Goal: Information Seeking & Learning: Understand process/instructions

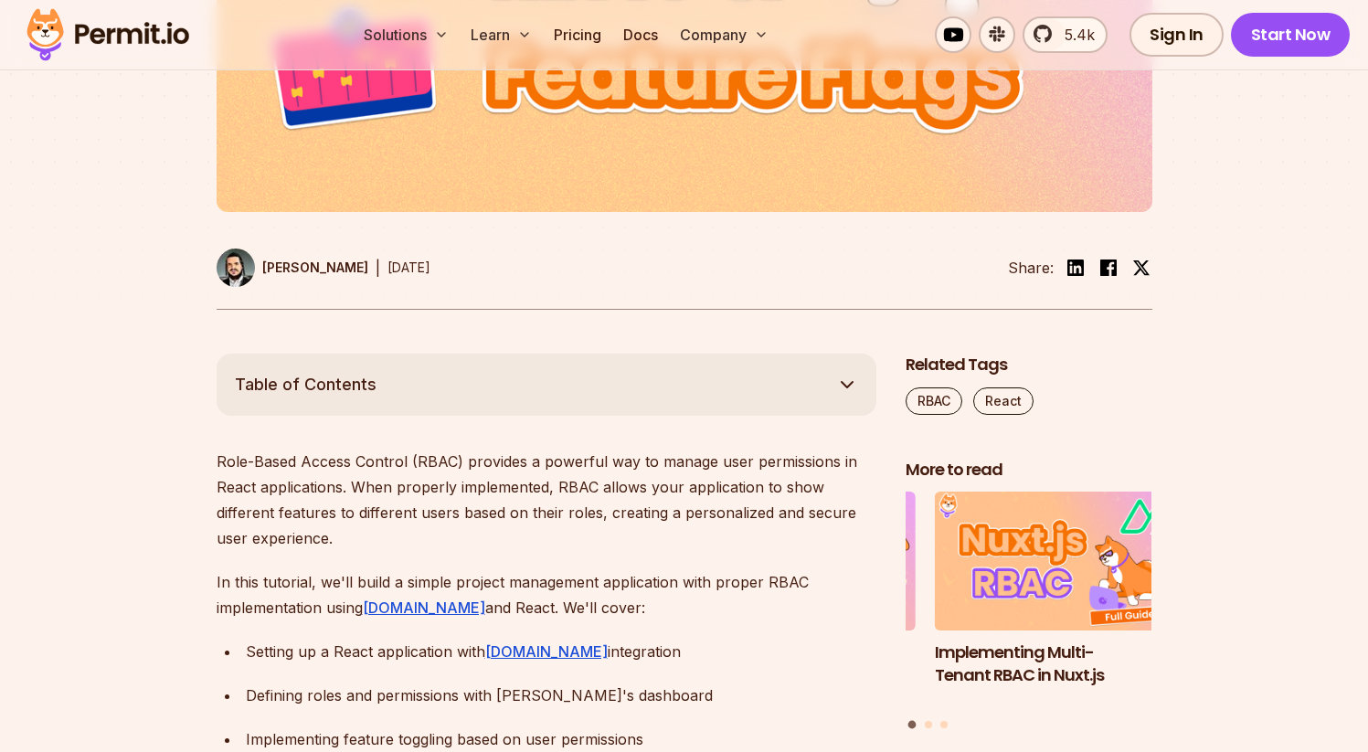
scroll to position [767, 0]
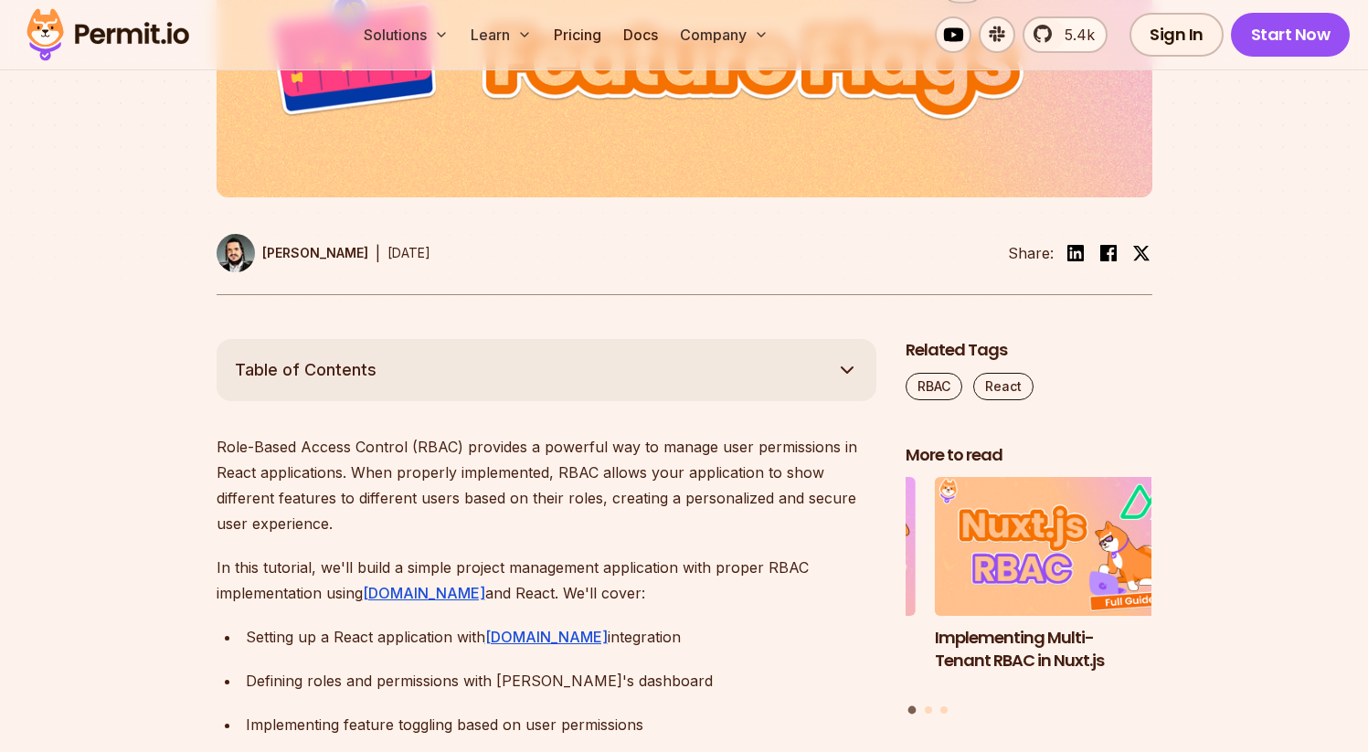
click at [728, 361] on button "Table of Contents" at bounding box center [547, 370] width 660 height 62
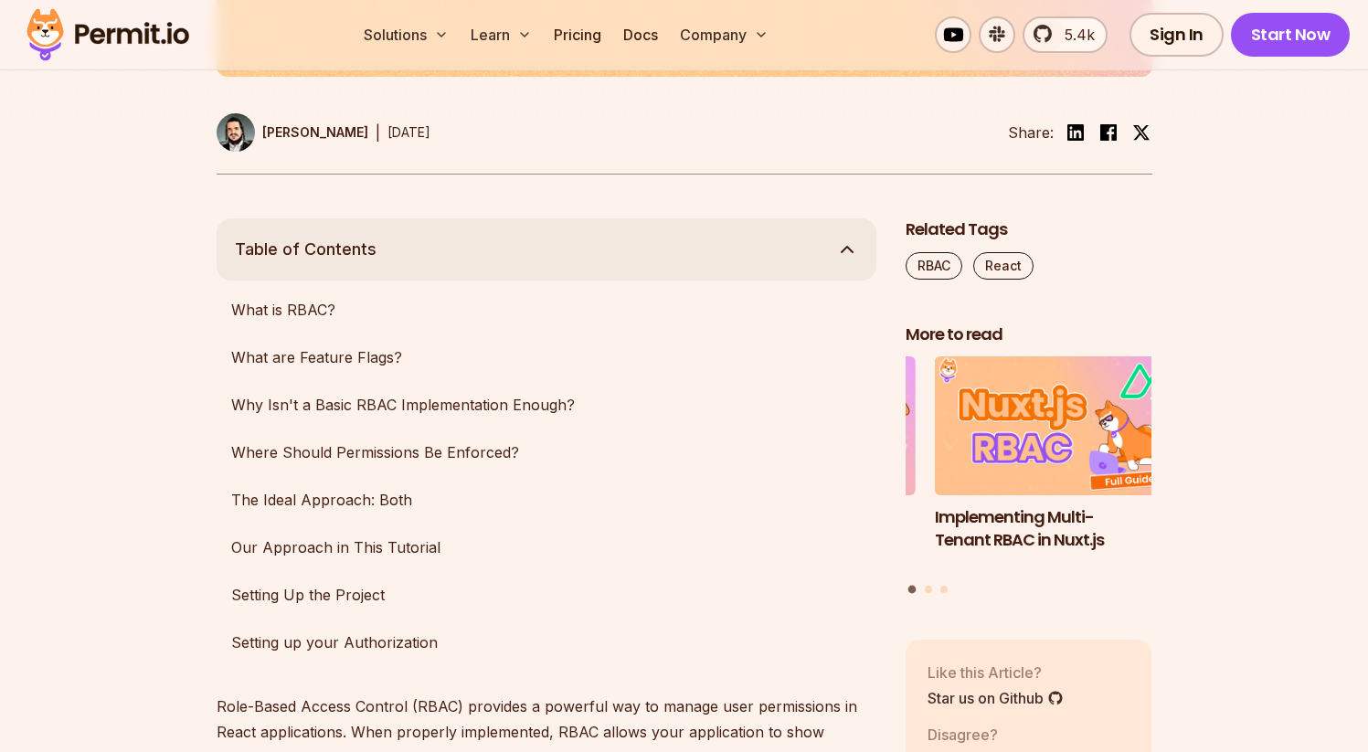
scroll to position [913, 0]
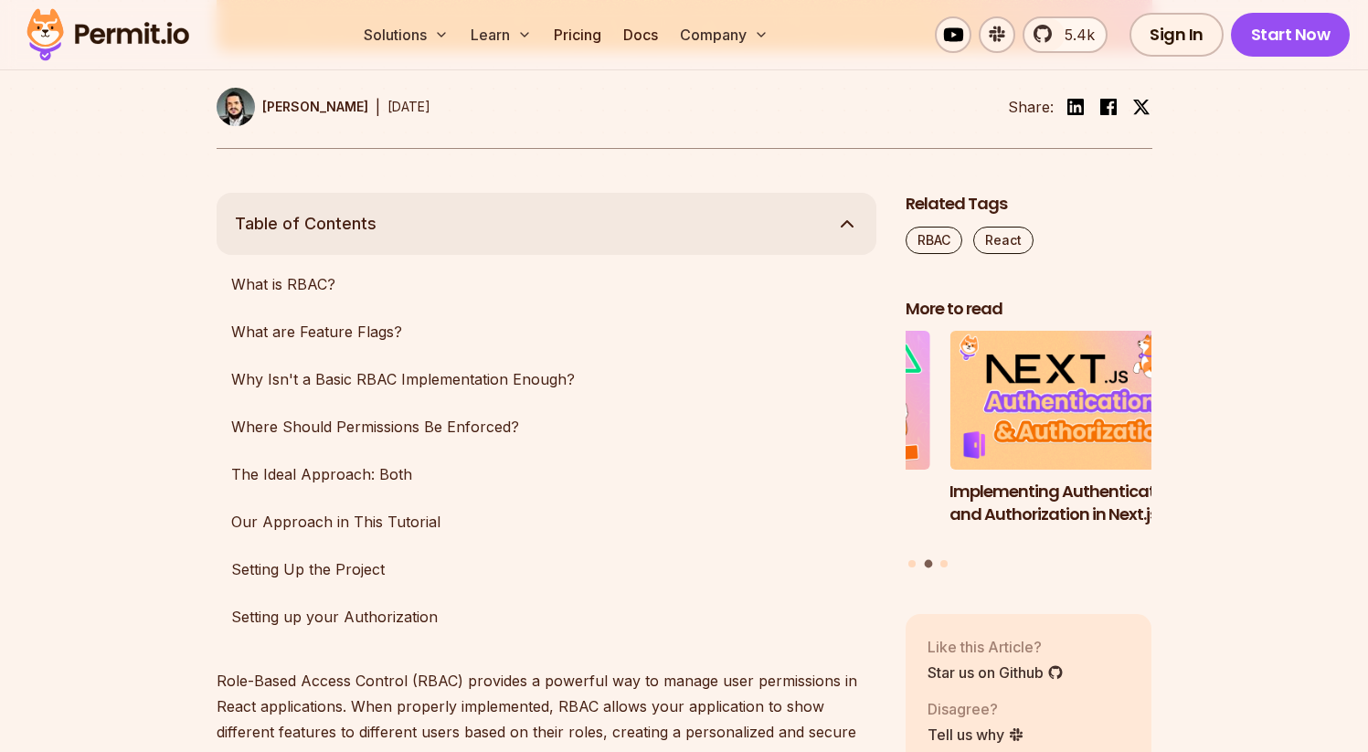
click at [713, 212] on button "Table of Contents" at bounding box center [547, 224] width 660 height 62
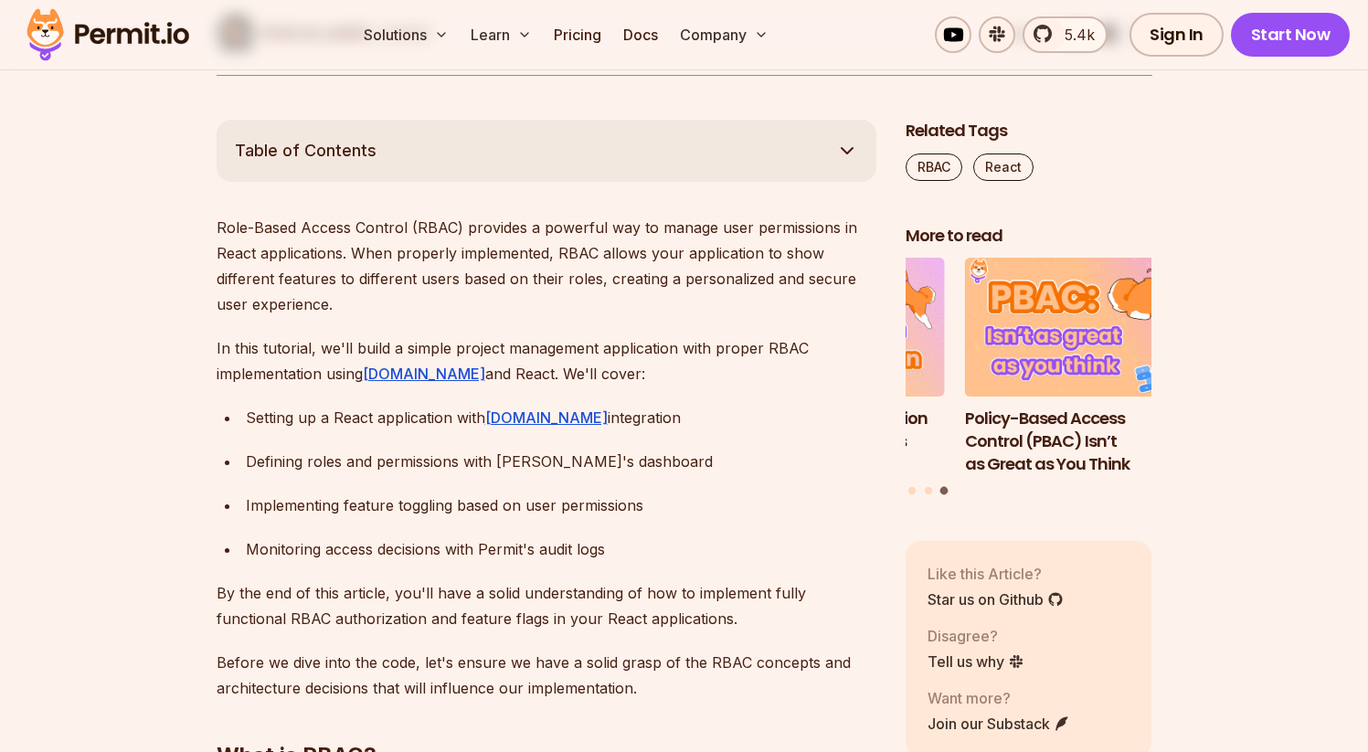
scroll to position [999, 0]
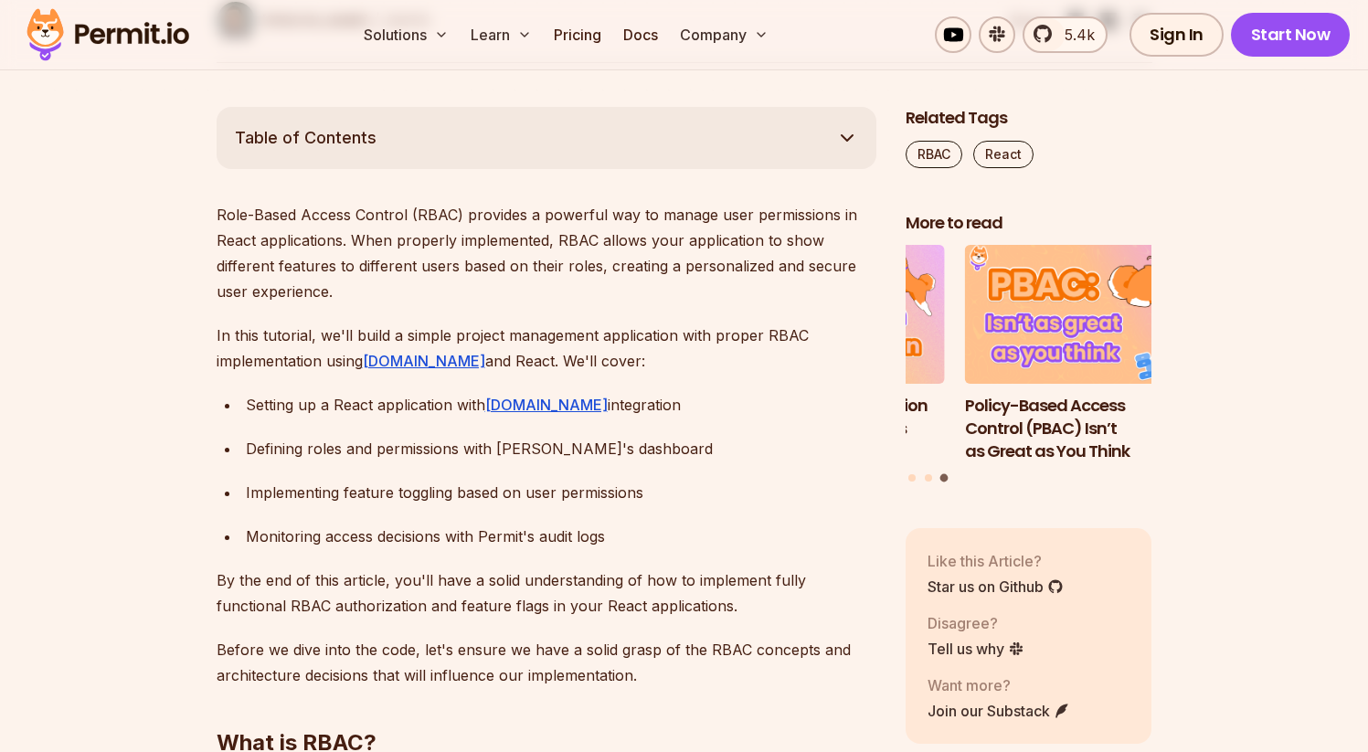
click at [261, 226] on p "Role-Based Access Control (RBAC) provides a powerful way to manage user permiss…" at bounding box center [547, 253] width 660 height 102
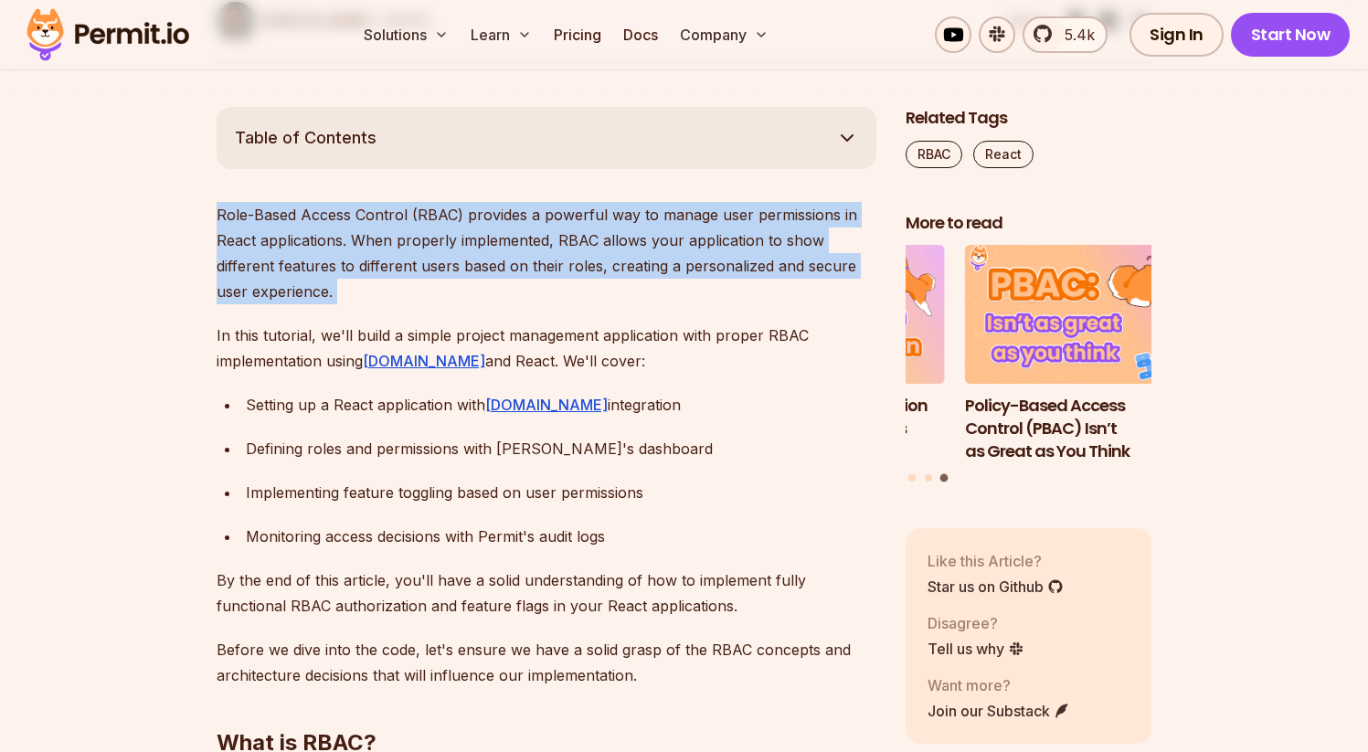
click at [261, 226] on p "Role-Based Access Control (RBAC) provides a powerful way to manage user permiss…" at bounding box center [547, 253] width 660 height 102
click at [373, 217] on p "Role-Based Access Control (RBAC) provides a powerful way to manage user permiss…" at bounding box center [547, 253] width 660 height 102
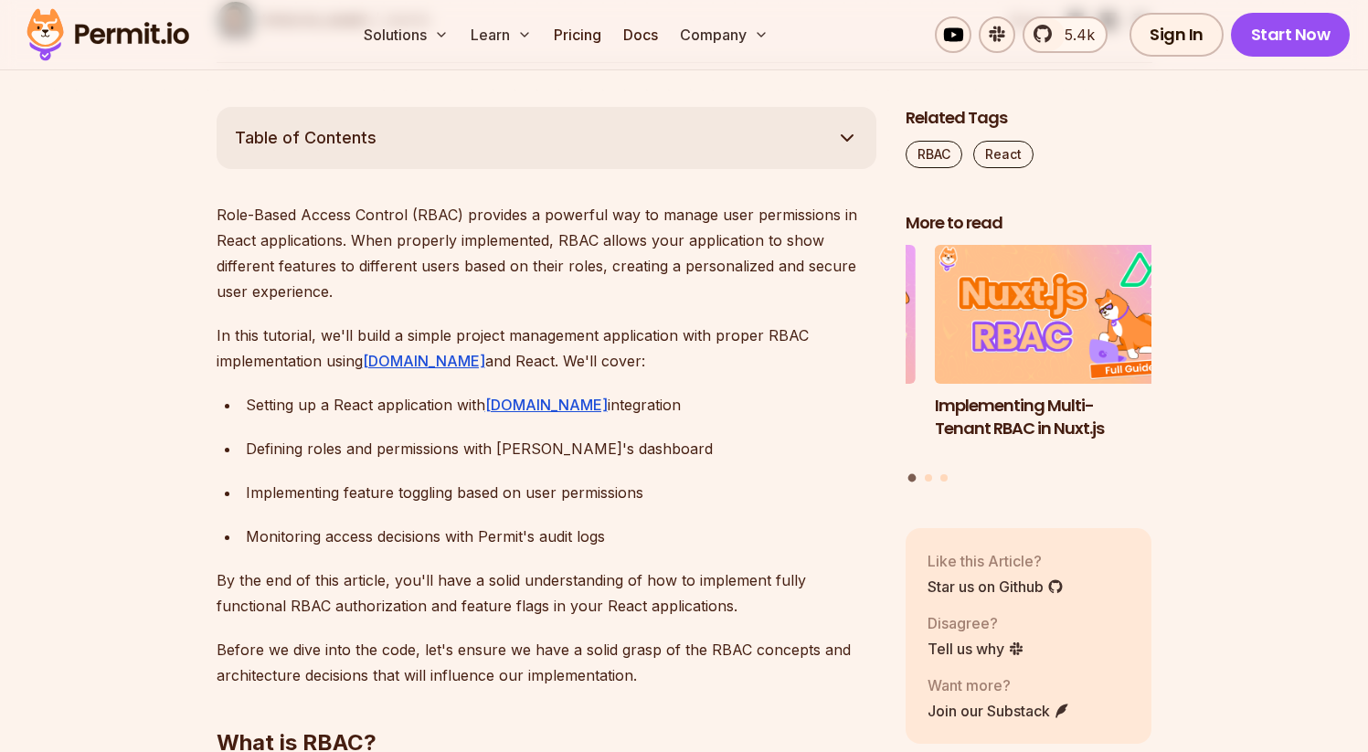
click at [304, 249] on p "Role-Based Access Control (RBAC) provides a powerful way to manage user permiss…" at bounding box center [547, 253] width 660 height 102
click at [388, 245] on p "Role-Based Access Control (RBAC) provides a powerful way to manage user permiss…" at bounding box center [547, 253] width 660 height 102
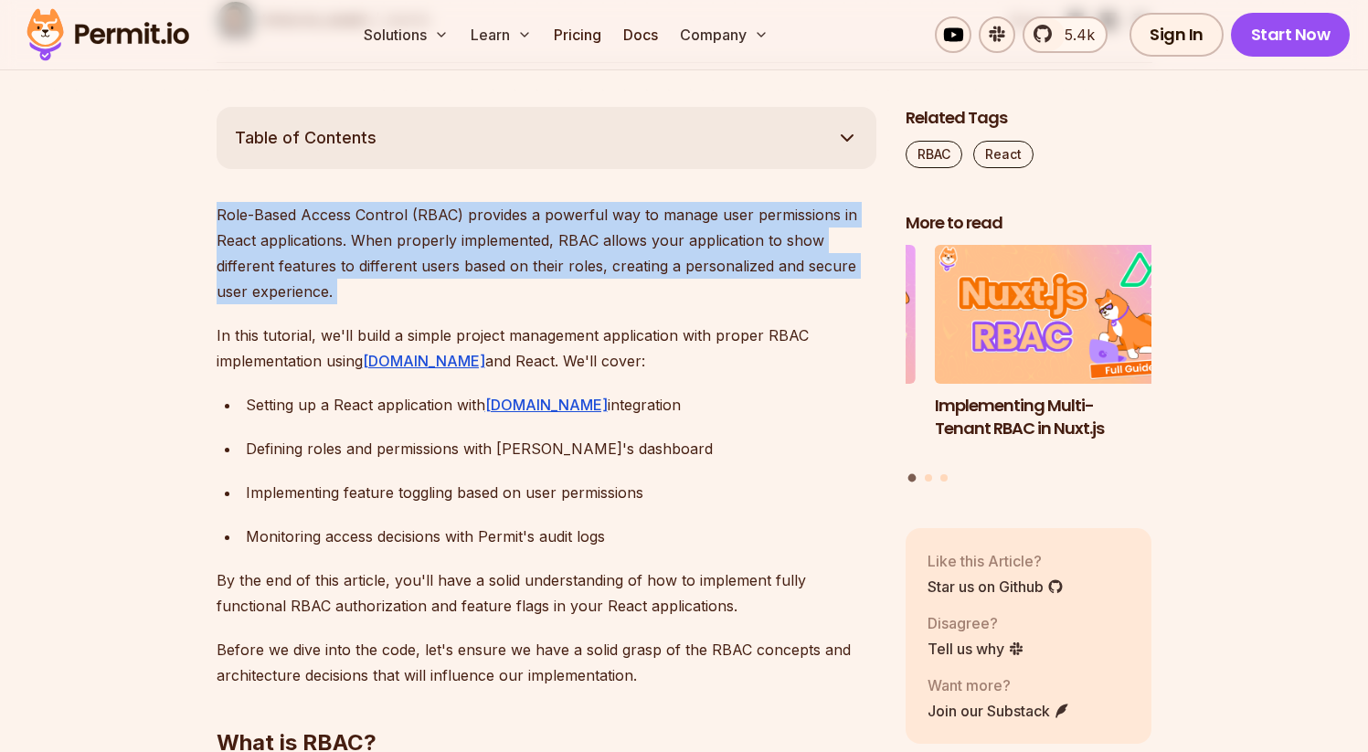
click at [388, 245] on p "Role-Based Access Control (RBAC) provides a powerful way to manage user permiss…" at bounding box center [547, 253] width 660 height 102
click at [436, 246] on p "Role-Based Access Control (RBAC) provides a powerful way to manage user permiss…" at bounding box center [547, 253] width 660 height 102
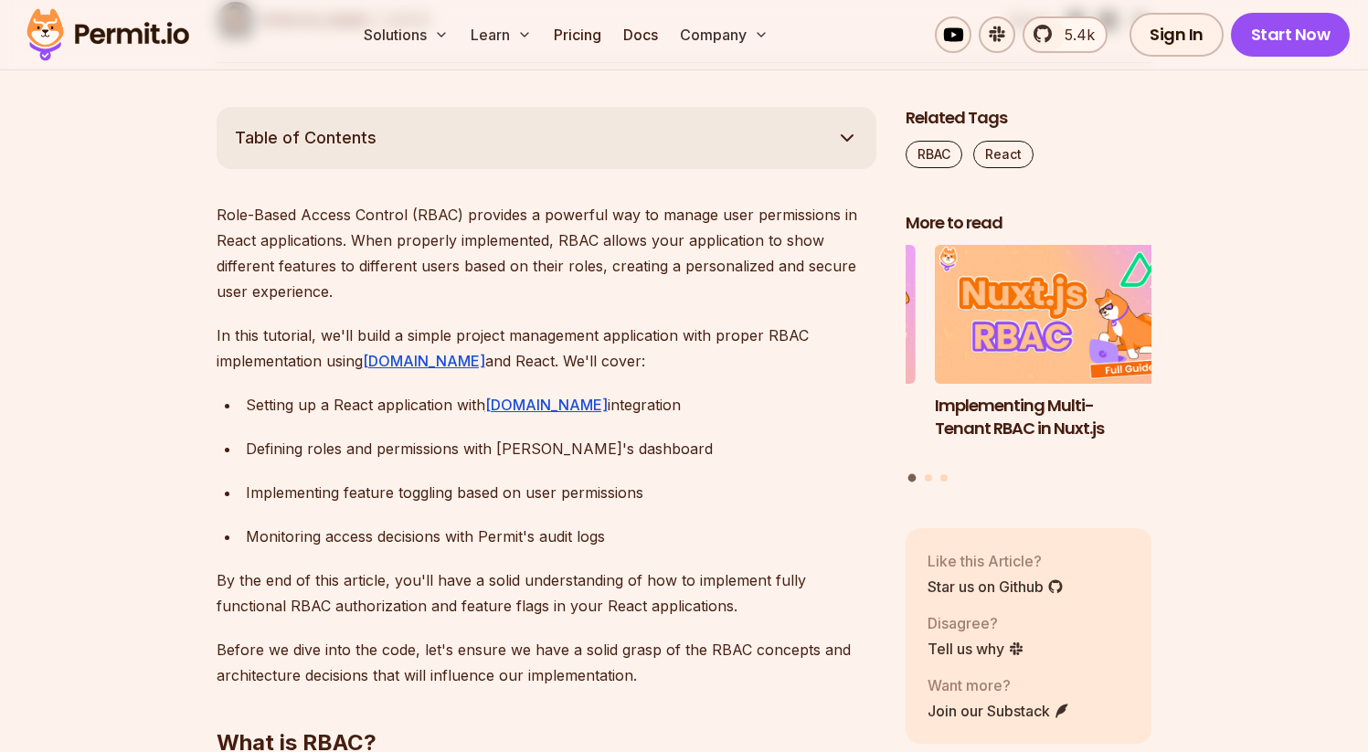
click at [414, 270] on p "Role-Based Access Control (RBAC) provides a powerful way to manage user permiss…" at bounding box center [547, 253] width 660 height 102
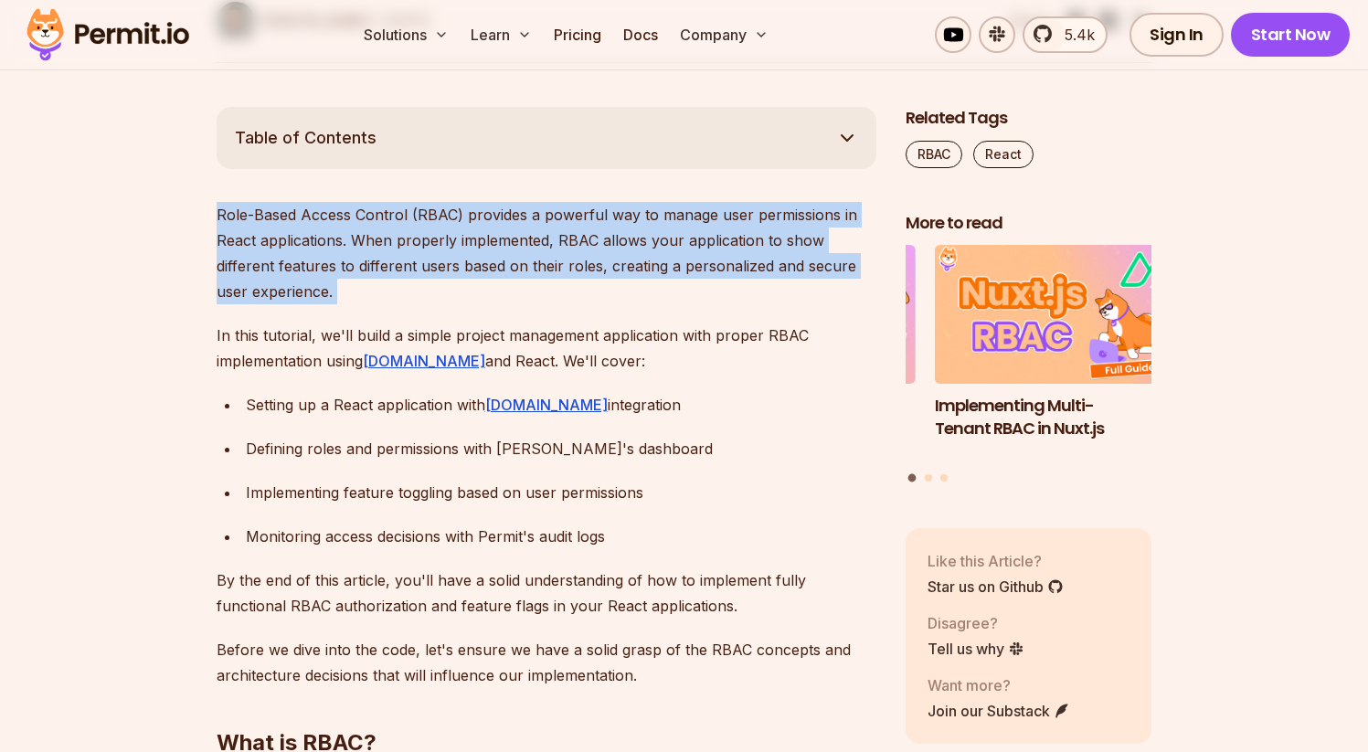
click at [414, 270] on p "Role-Based Access Control (RBAC) provides a powerful way to manage user permiss…" at bounding box center [547, 253] width 660 height 102
click at [470, 268] on p "Role-Based Access Control (RBAC) provides a powerful way to manage user permiss…" at bounding box center [547, 253] width 660 height 102
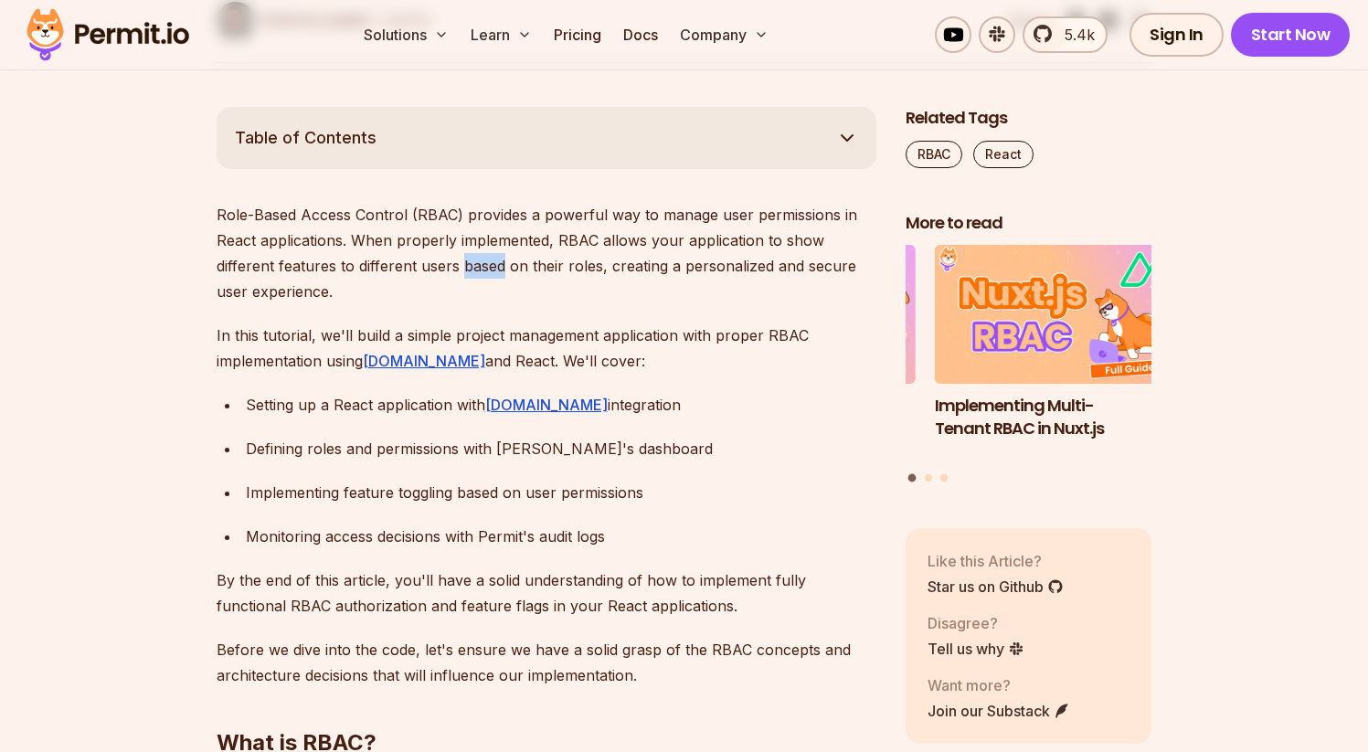
click at [470, 268] on p "Role-Based Access Control (RBAC) provides a powerful way to manage user permiss…" at bounding box center [547, 253] width 660 height 102
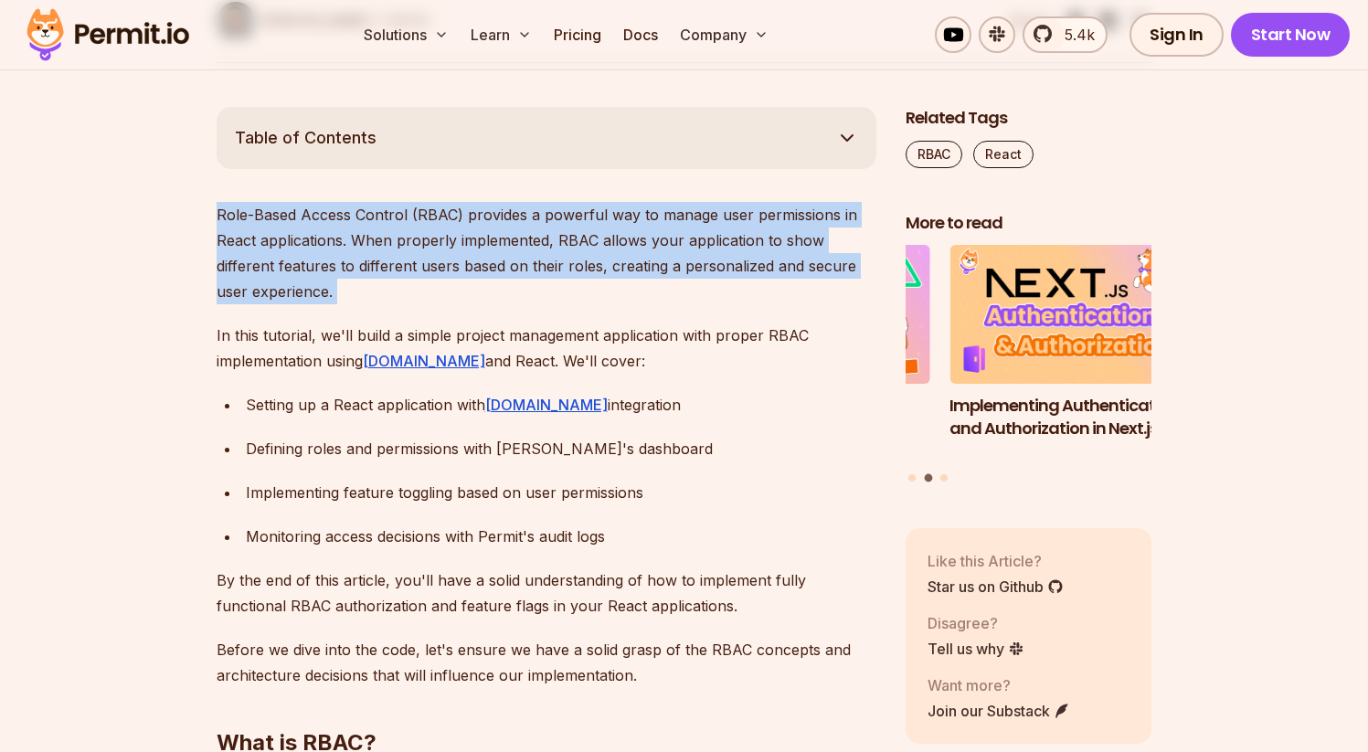
click at [470, 268] on p "Role-Based Access Control (RBAC) provides a powerful way to manage user permiss…" at bounding box center [547, 253] width 660 height 102
click at [494, 268] on p "Role-Based Access Control (RBAC) provides a powerful way to manage user permiss…" at bounding box center [547, 253] width 660 height 102
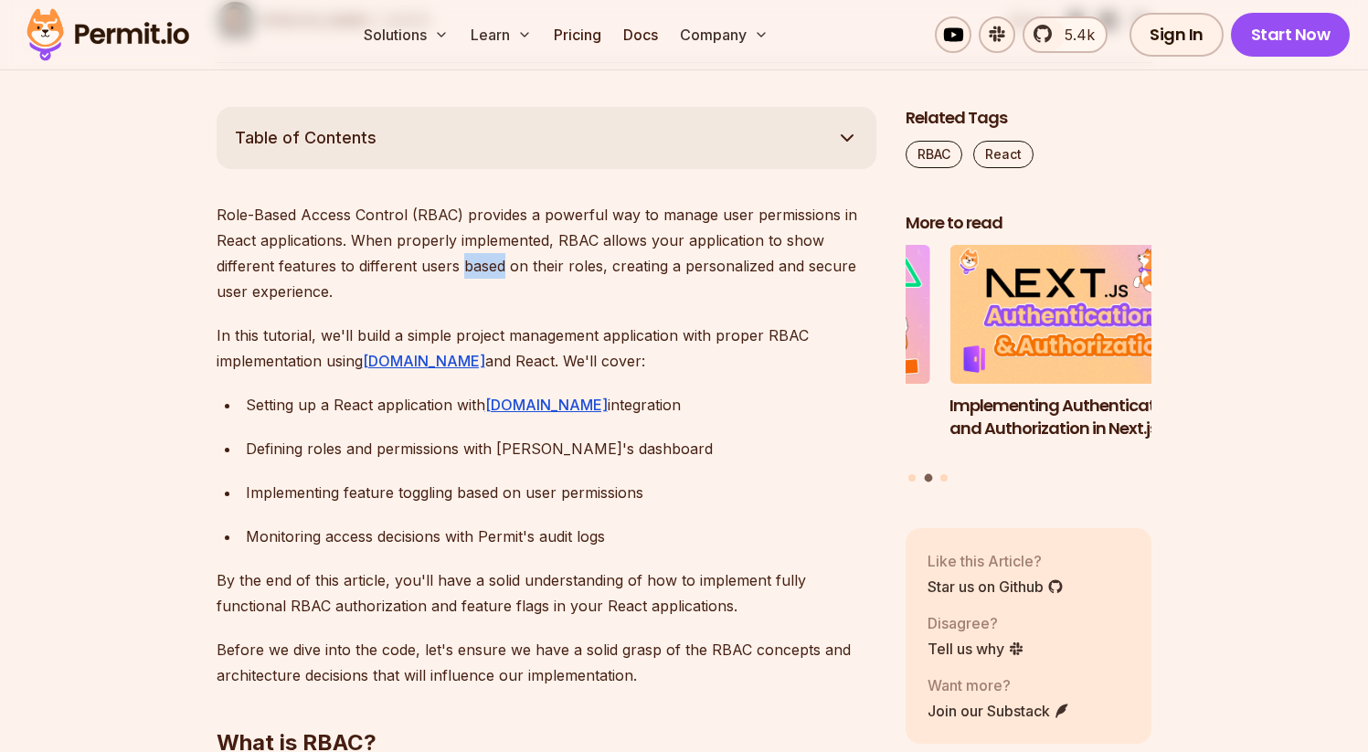
click at [494, 268] on p "Role-Based Access Control (RBAC) provides a powerful way to manage user permiss…" at bounding box center [547, 253] width 660 height 102
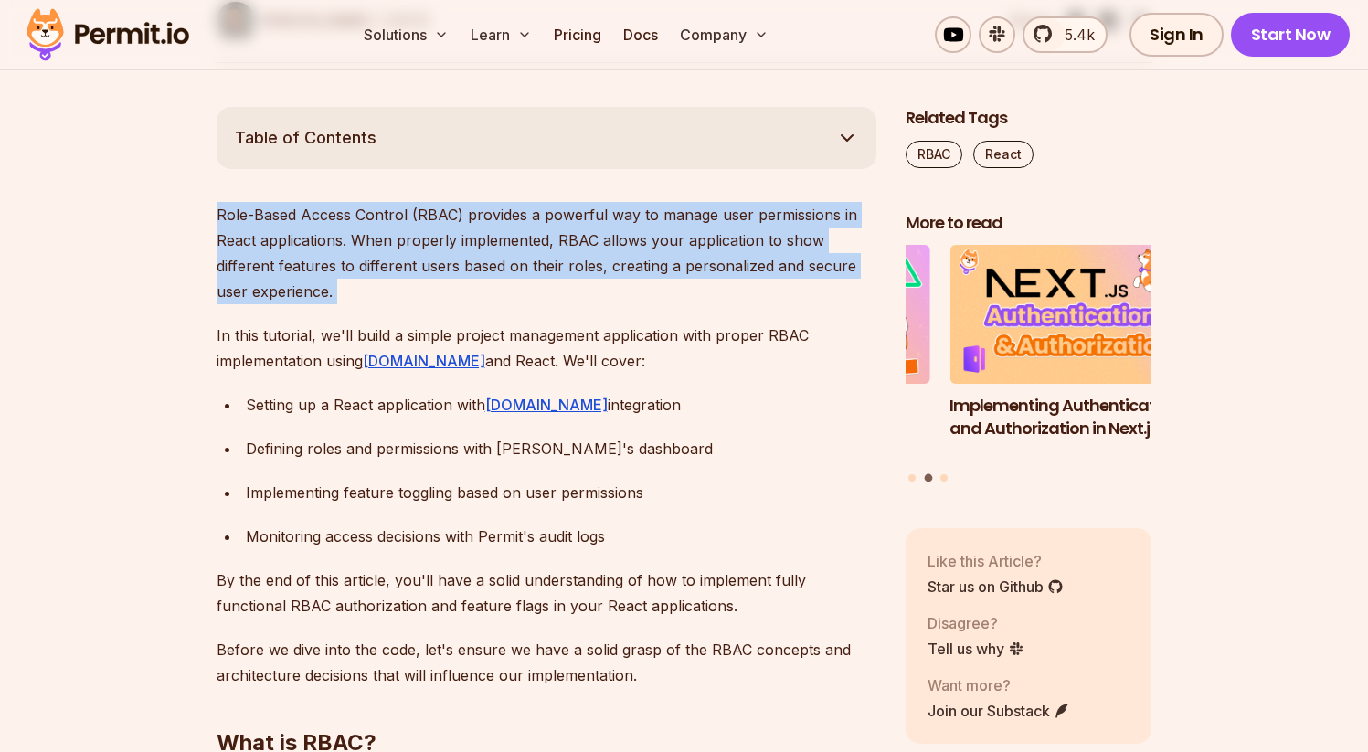
click at [494, 268] on p "Role-Based Access Control (RBAC) provides a powerful way to manage user permiss…" at bounding box center [547, 253] width 660 height 102
click at [419, 273] on p "Role-Based Access Control (RBAC) provides a powerful way to manage user permiss…" at bounding box center [547, 253] width 660 height 102
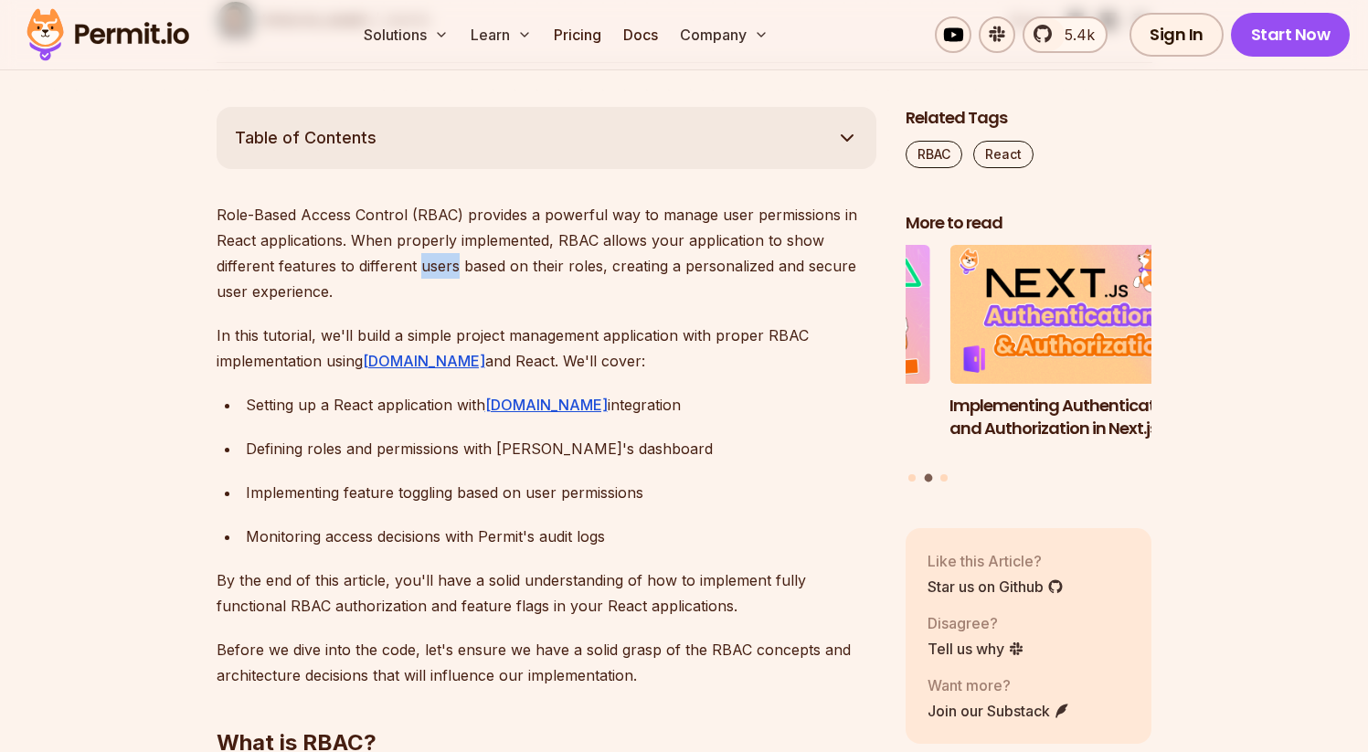
click at [419, 273] on p "Role-Based Access Control (RBAC) provides a powerful way to manage user permiss…" at bounding box center [547, 253] width 660 height 102
click at [471, 273] on p "Role-Based Access Control (RBAC) provides a powerful way to manage user permiss…" at bounding box center [547, 253] width 660 height 102
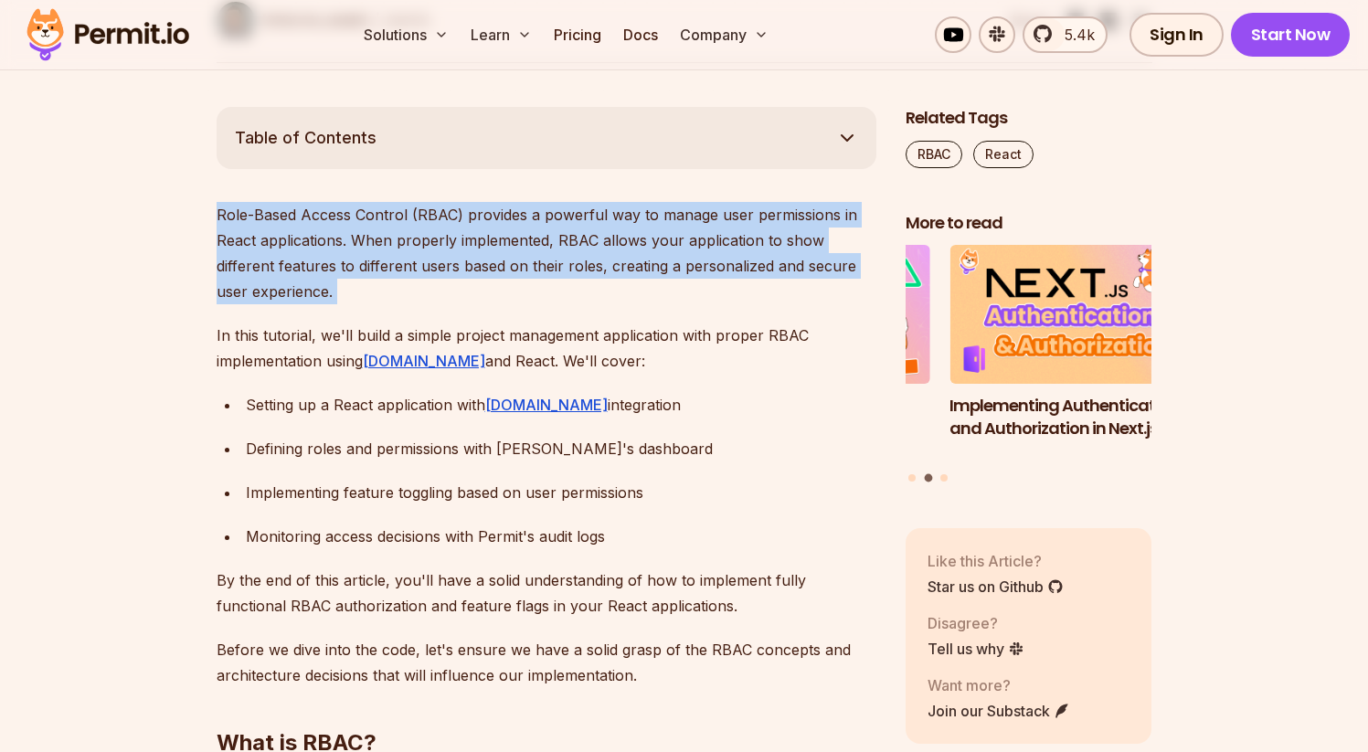
click at [471, 273] on p "Role-Based Access Control (RBAC) provides a powerful way to manage user permiss…" at bounding box center [547, 253] width 660 height 102
click at [429, 286] on p "Role-Based Access Control (RBAC) provides a powerful way to manage user permiss…" at bounding box center [547, 253] width 660 height 102
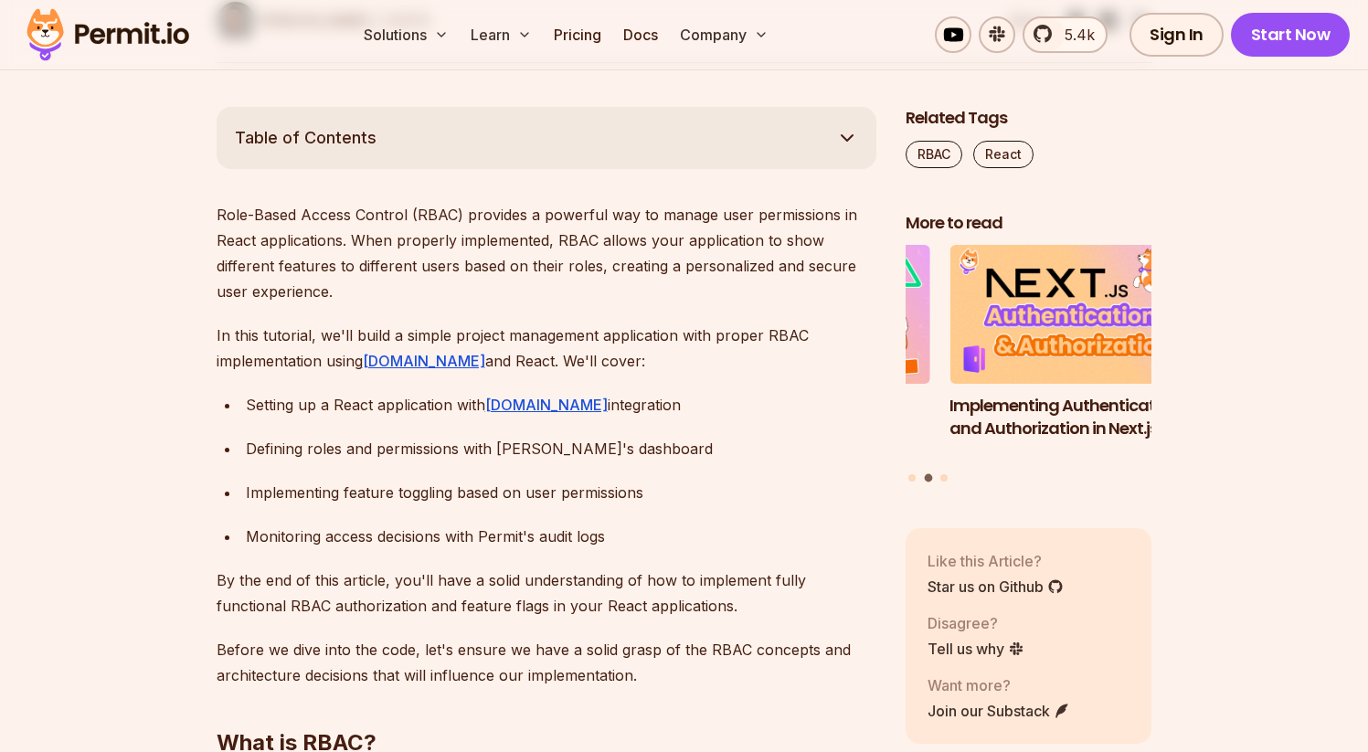
click at [429, 286] on p "Role-Based Access Control (RBAC) provides a powerful way to manage user permiss…" at bounding box center [547, 253] width 660 height 102
click at [579, 334] on p "In this tutorial, we'll build a simple project management application with prop…" at bounding box center [547, 348] width 660 height 51
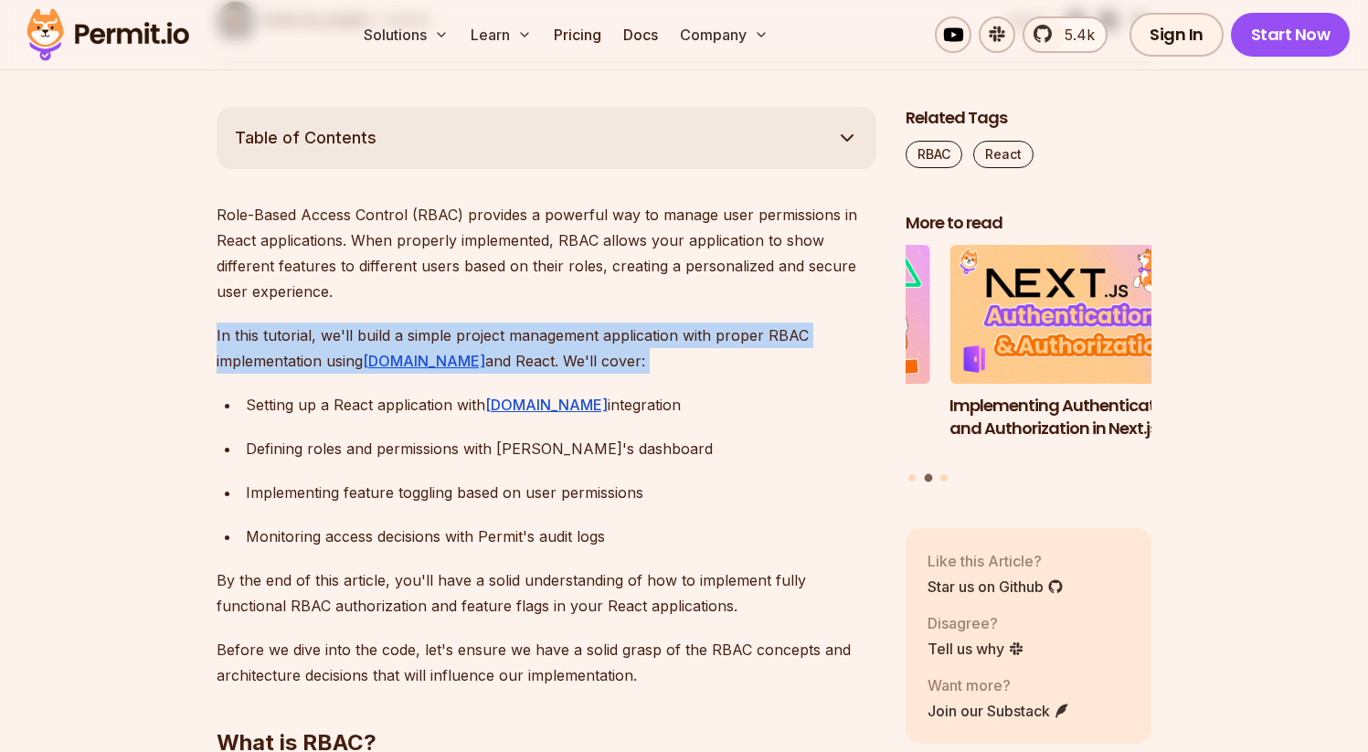
click at [579, 334] on p "In this tutorial, we'll build a simple project management application with prop…" at bounding box center [547, 348] width 660 height 51
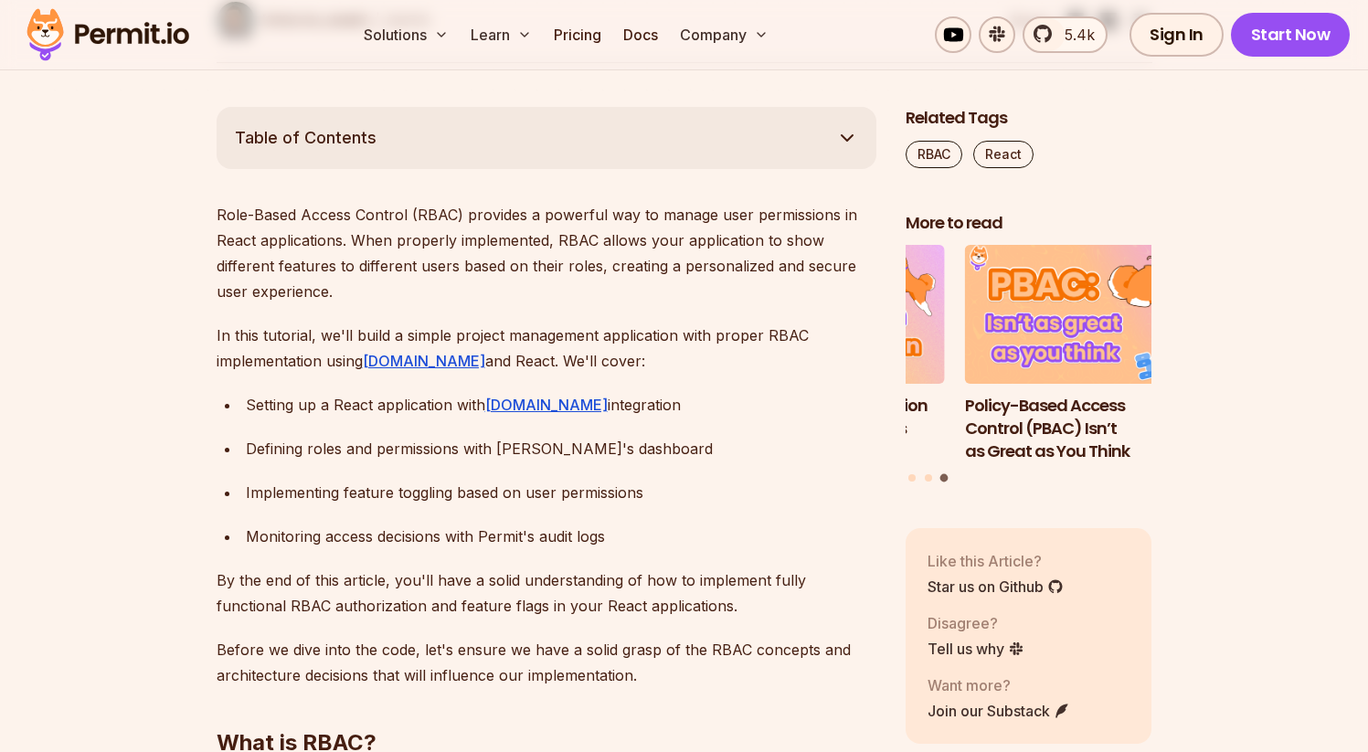
click at [646, 343] on p "In this tutorial, we'll build a simple project management application with prop…" at bounding box center [547, 348] width 660 height 51
click at [662, 342] on p "In this tutorial, we'll build a simple project management application with prop…" at bounding box center [547, 348] width 660 height 51
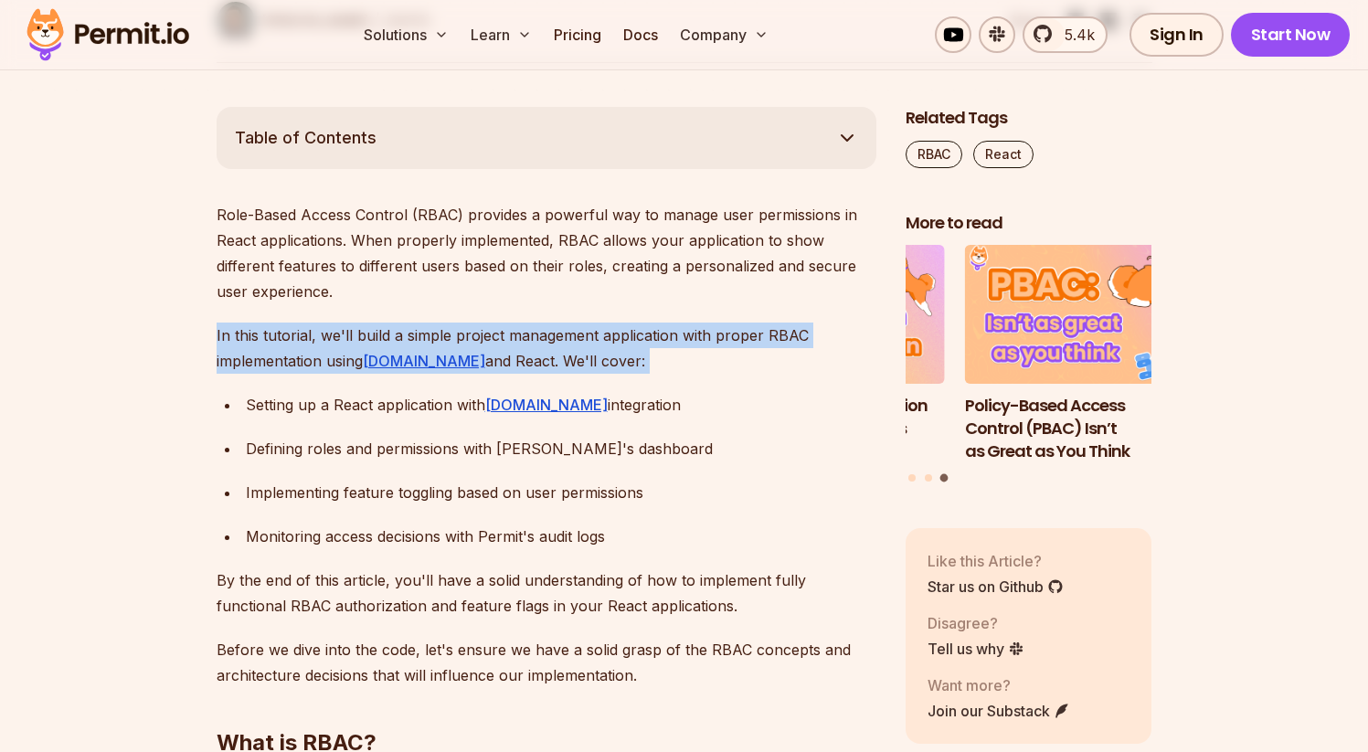
click at [662, 342] on p "In this tutorial, we'll build a simple project management application with prop…" at bounding box center [547, 348] width 660 height 51
click at [509, 365] on p "In this tutorial, we'll build a simple project management application with prop…" at bounding box center [547, 348] width 660 height 51
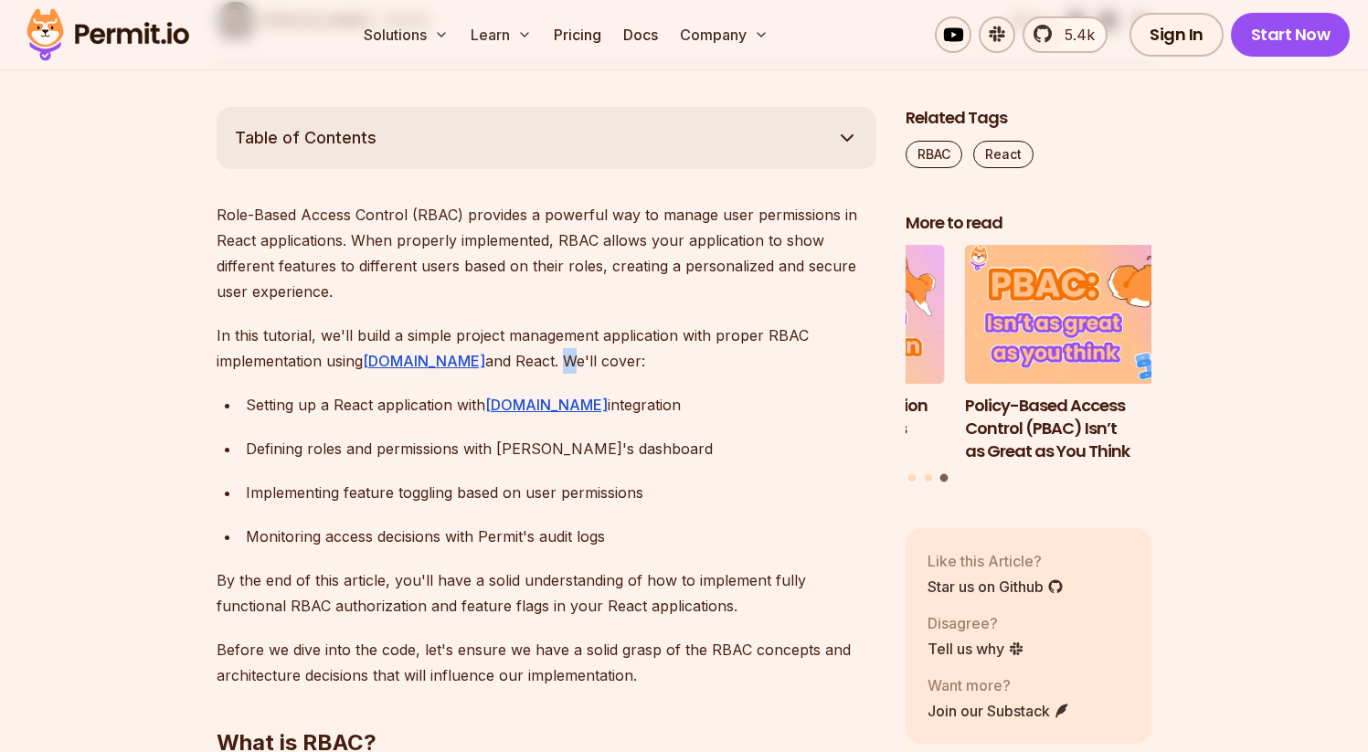
click at [509, 365] on p "In this tutorial, we'll build a simple project management application with prop…" at bounding box center [547, 348] width 660 height 51
click at [550, 368] on p "In this tutorial, we'll build a simple project management application with prop…" at bounding box center [547, 348] width 660 height 51
click at [518, 362] on p "In this tutorial, we'll build a simple project management application with prop…" at bounding box center [547, 348] width 660 height 51
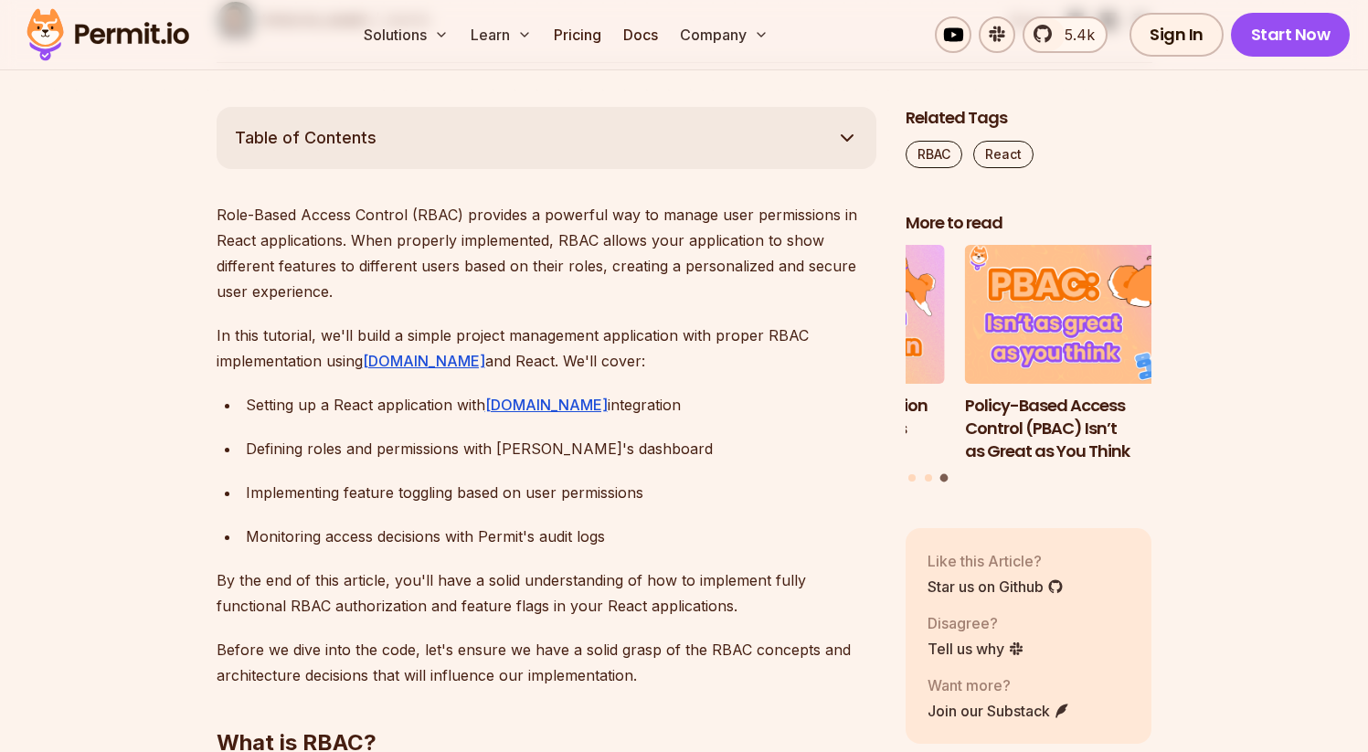
click at [377, 401] on div "Setting up a React application with [DOMAIN_NAME] integration" at bounding box center [561, 405] width 630 height 26
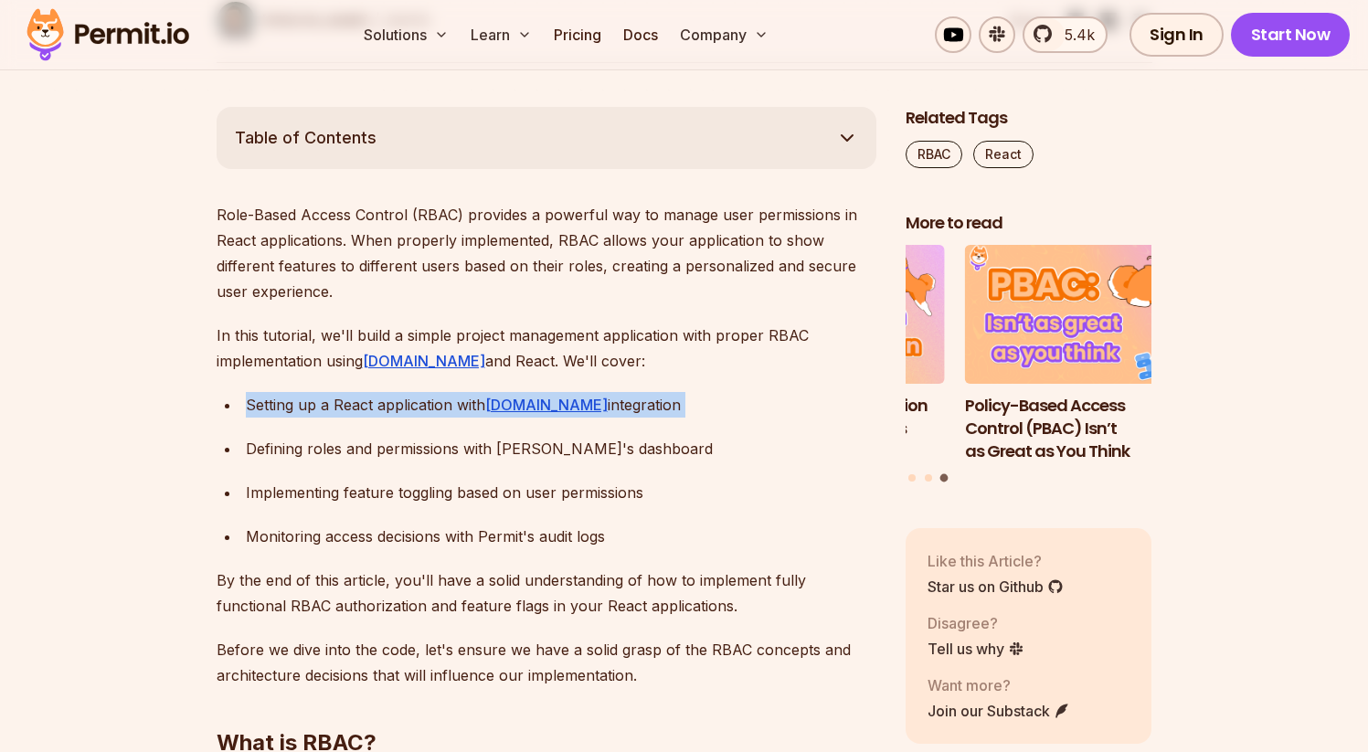
click at [377, 401] on div "Setting up a React application with [DOMAIN_NAME] integration" at bounding box center [561, 405] width 630 height 26
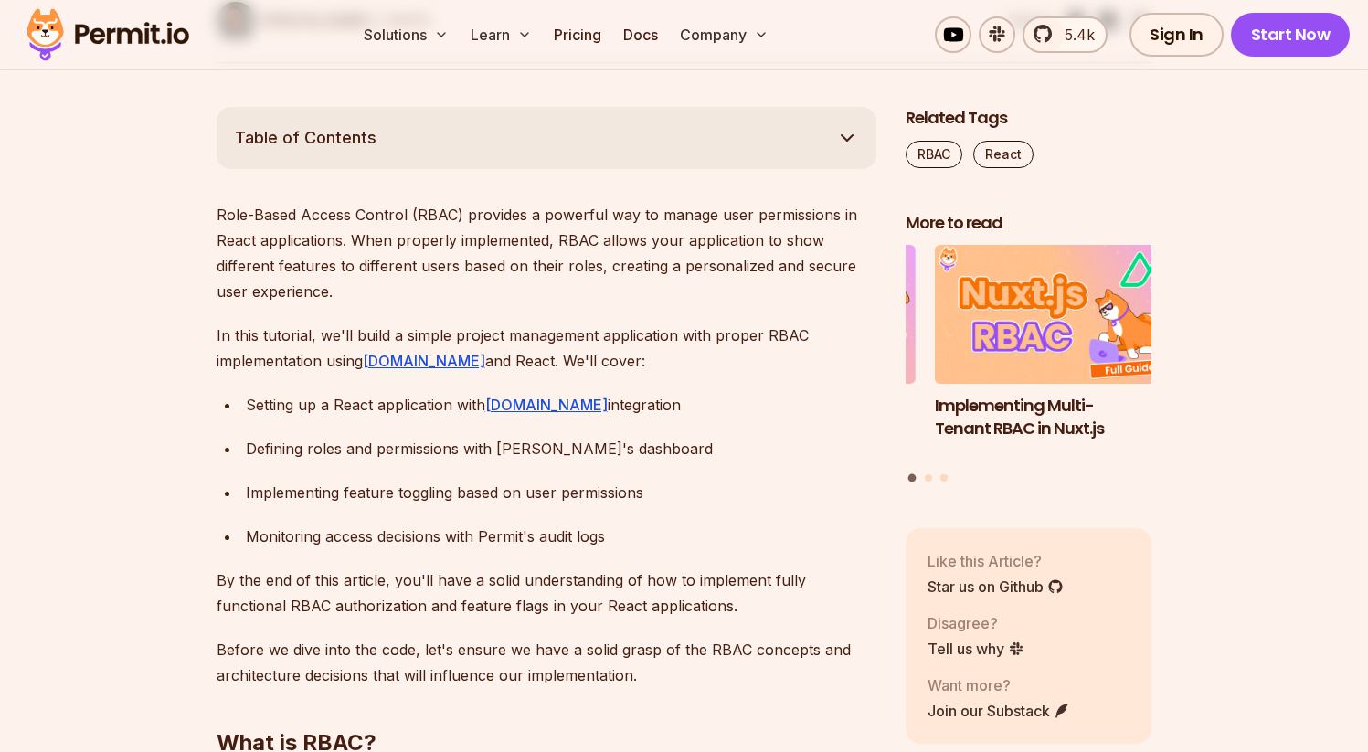
click at [370, 412] on div "Setting up a React application with [DOMAIN_NAME] integration" at bounding box center [561, 405] width 630 height 26
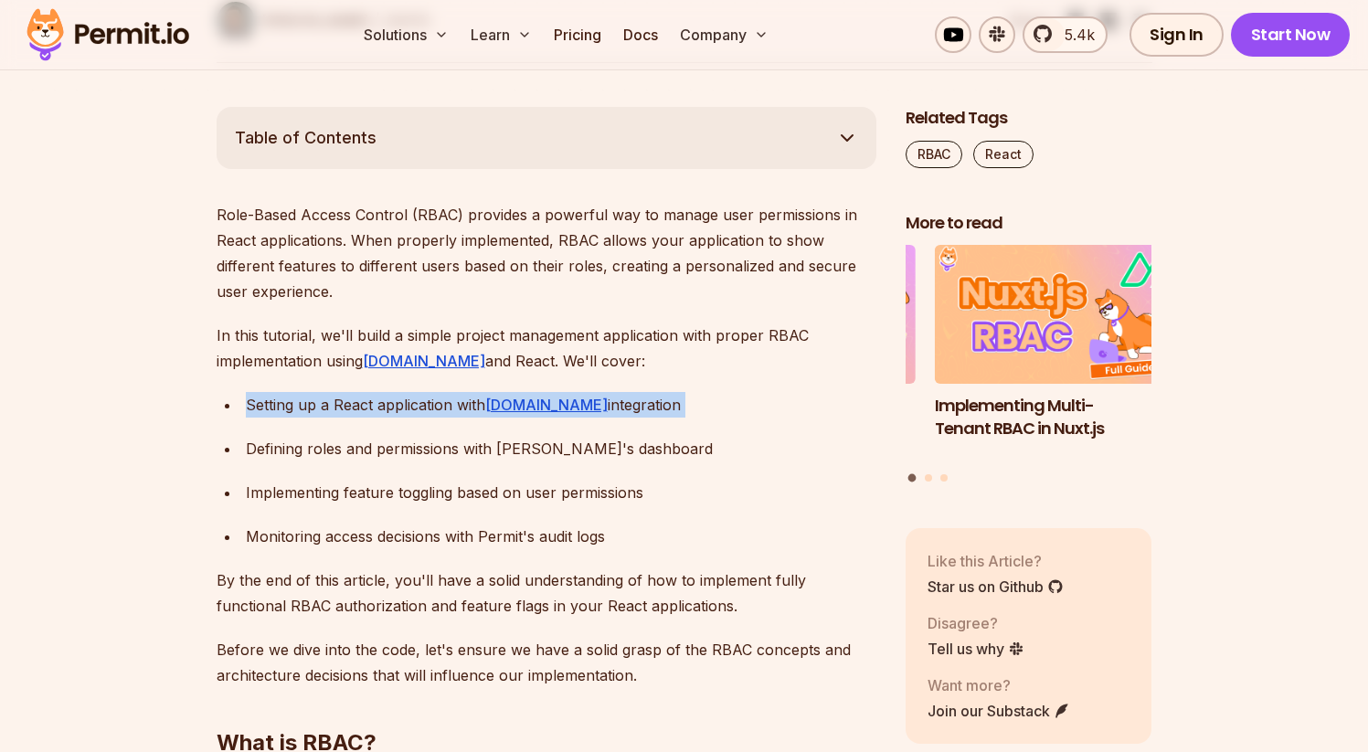
click at [370, 412] on div "Setting up a React application with [DOMAIN_NAME] integration" at bounding box center [561, 405] width 630 height 26
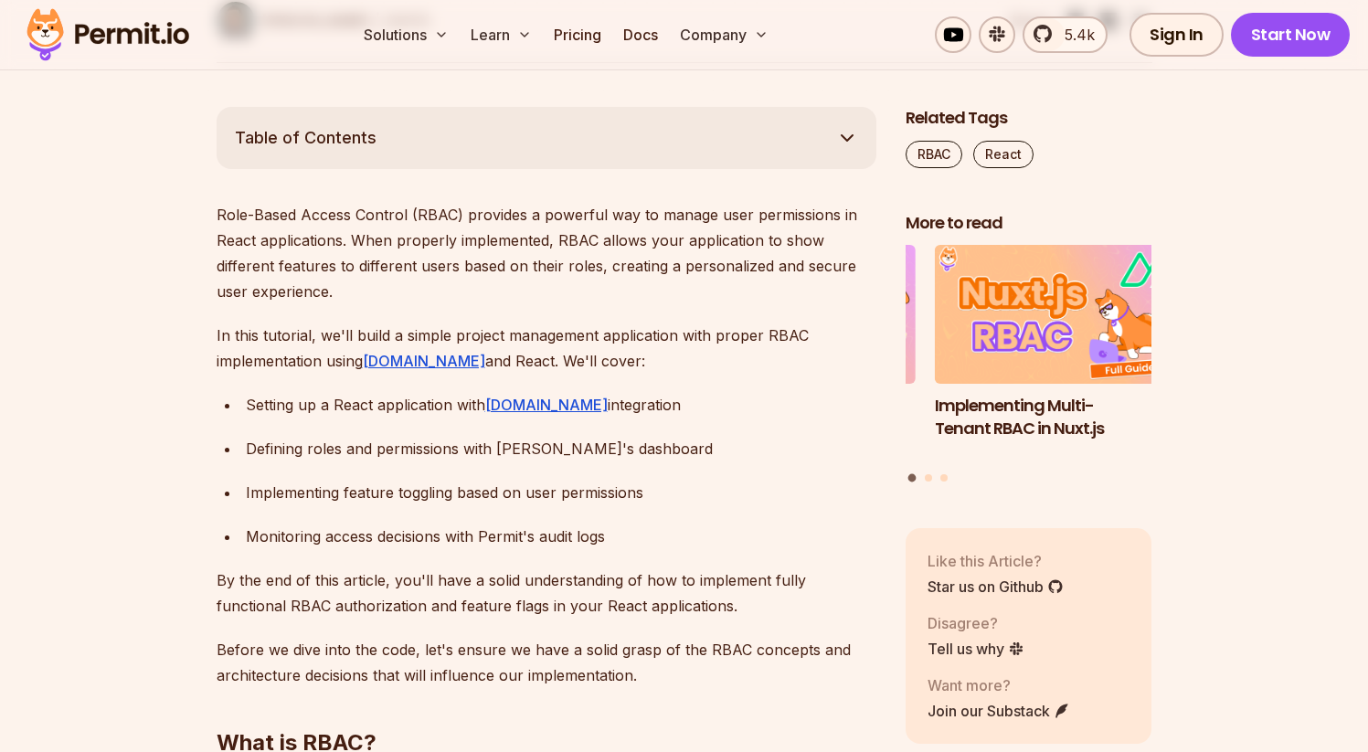
click at [311, 459] on div "Defining roles and permissions with [PERSON_NAME]'s dashboard" at bounding box center [561, 449] width 630 height 26
click at [355, 459] on div "Defining roles and permissions with [PERSON_NAME]'s dashboard" at bounding box center [561, 449] width 630 height 26
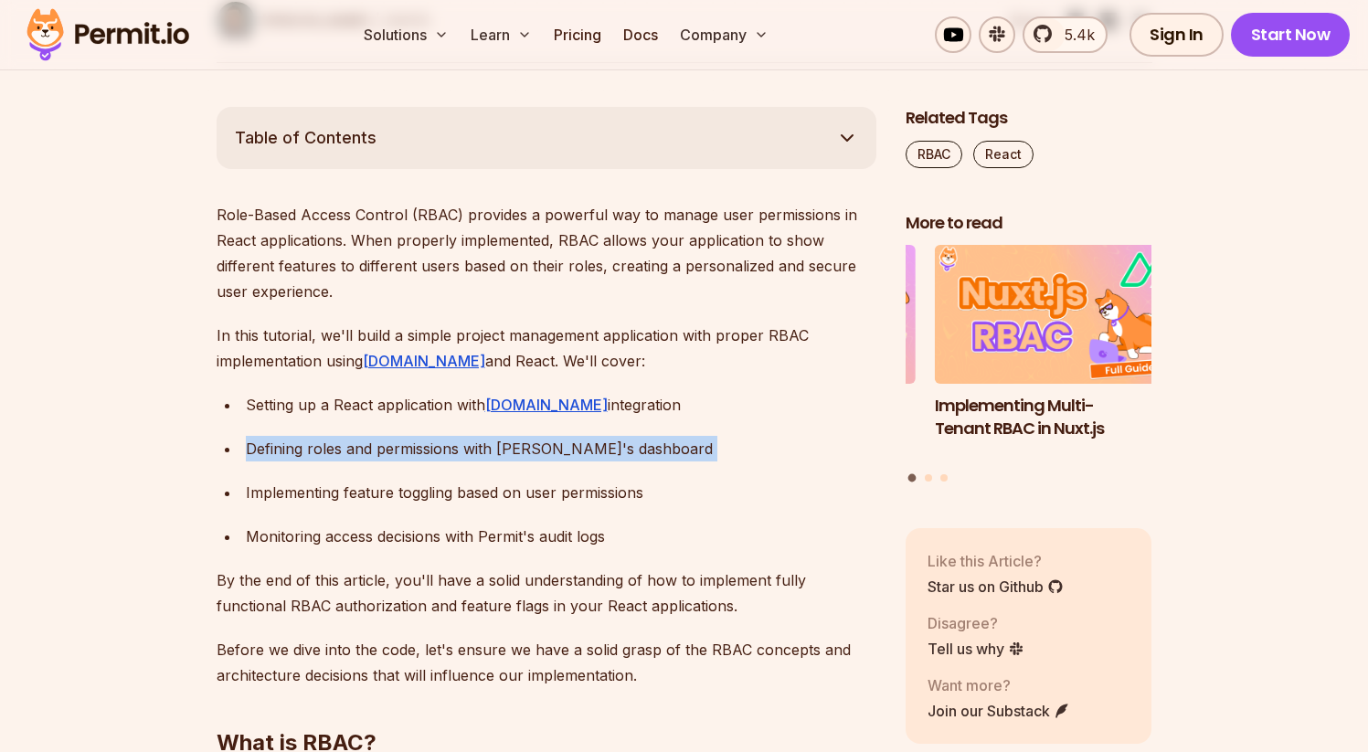
click at [355, 459] on div "Defining roles and permissions with [PERSON_NAME]'s dashboard" at bounding box center [561, 449] width 630 height 26
click at [369, 457] on div "Defining roles and permissions with [PERSON_NAME]'s dashboard" at bounding box center [561, 449] width 630 height 26
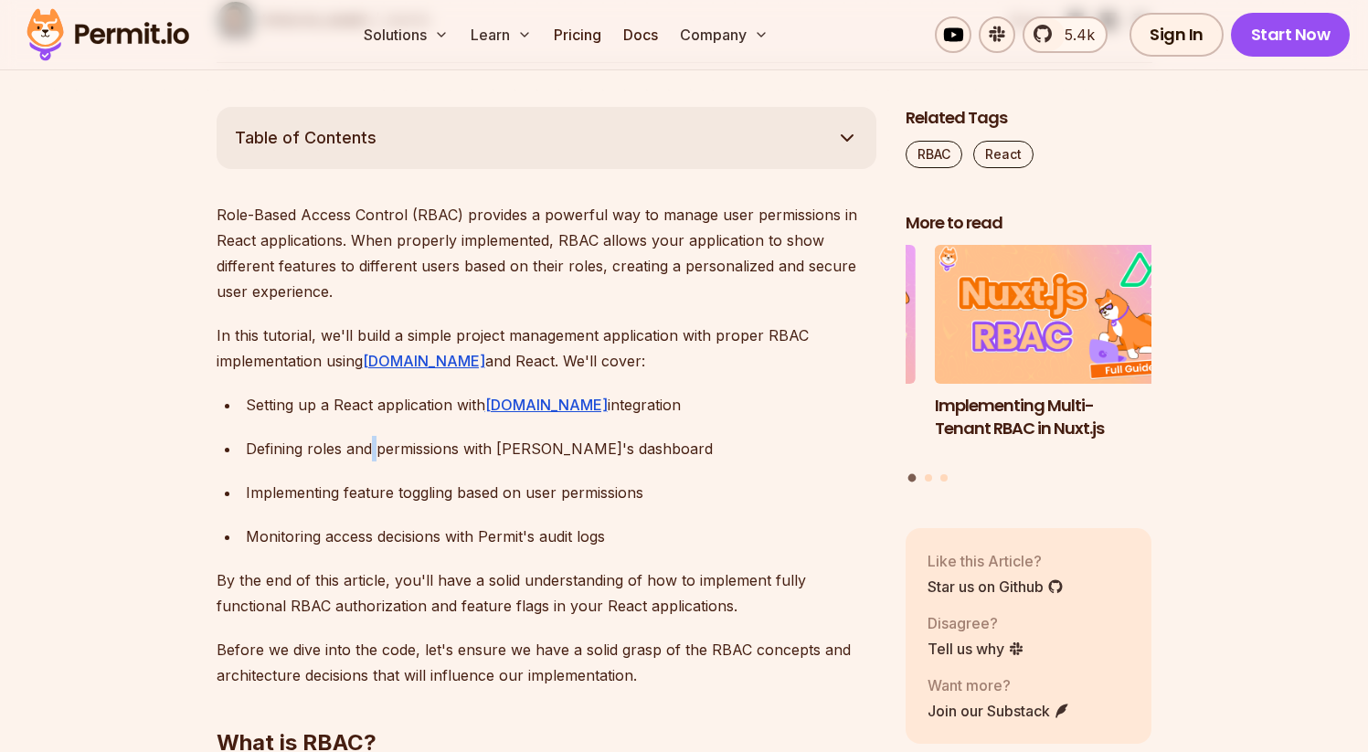
click at [369, 457] on div "Defining roles and permissions with [PERSON_NAME]'s dashboard" at bounding box center [561, 449] width 630 height 26
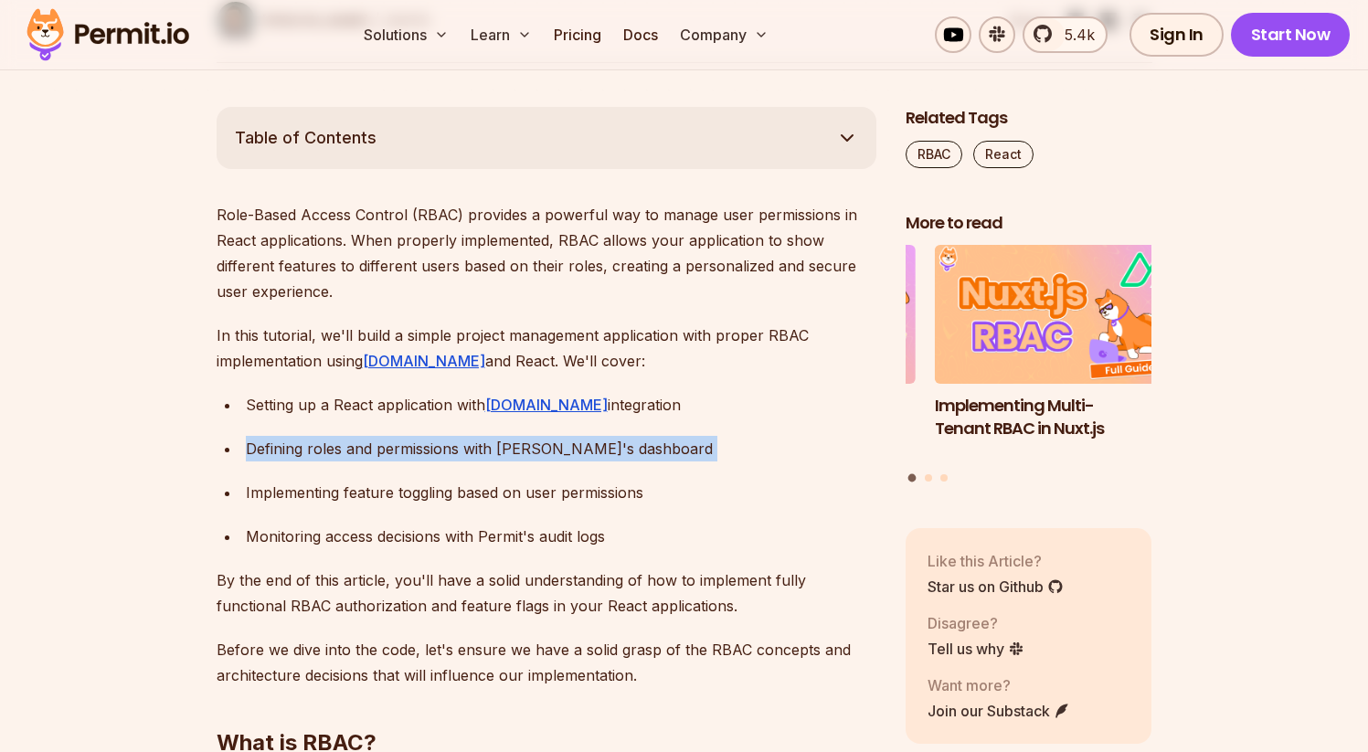
click at [369, 457] on div "Defining roles and permissions with [PERSON_NAME]'s dashboard" at bounding box center [561, 449] width 630 height 26
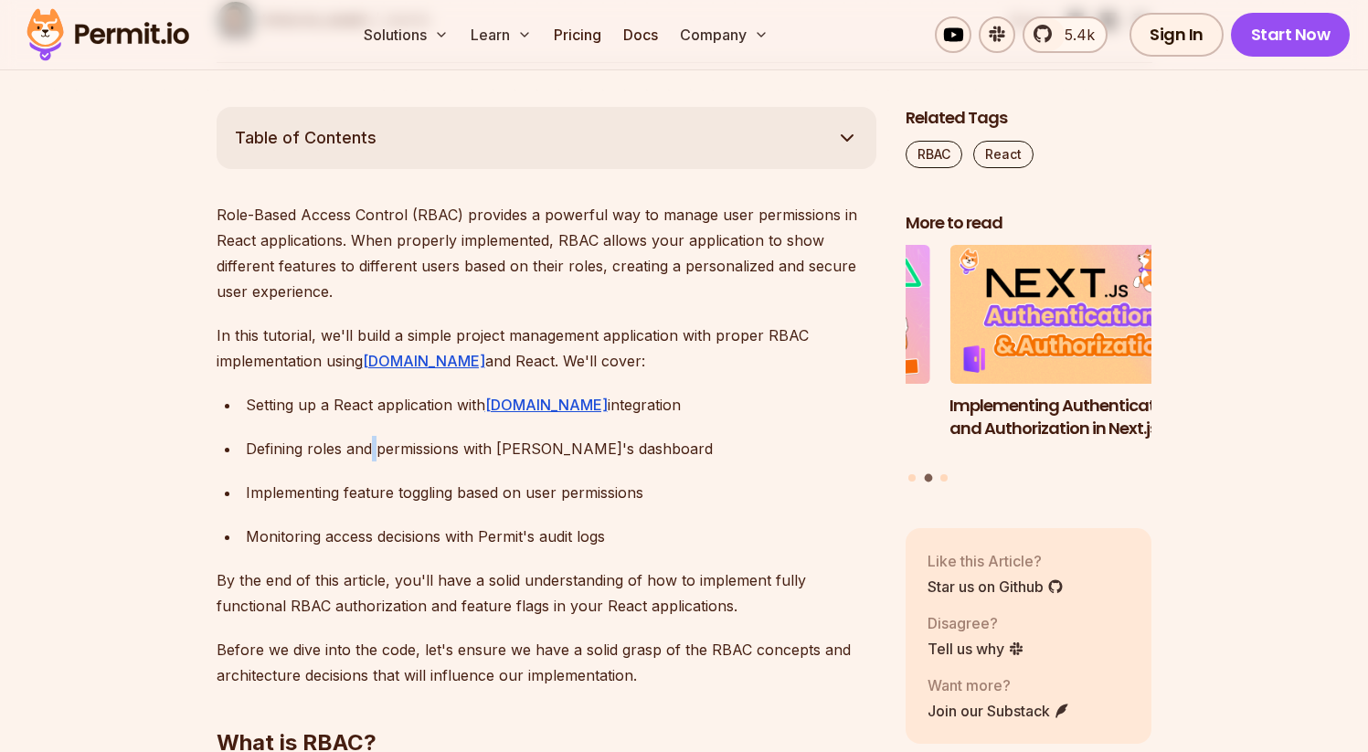
click at [369, 457] on div "Defining roles and permissions with [PERSON_NAME]'s dashboard" at bounding box center [561, 449] width 630 height 26
click at [384, 458] on div "Defining roles and permissions with [PERSON_NAME]'s dashboard" at bounding box center [561, 449] width 630 height 26
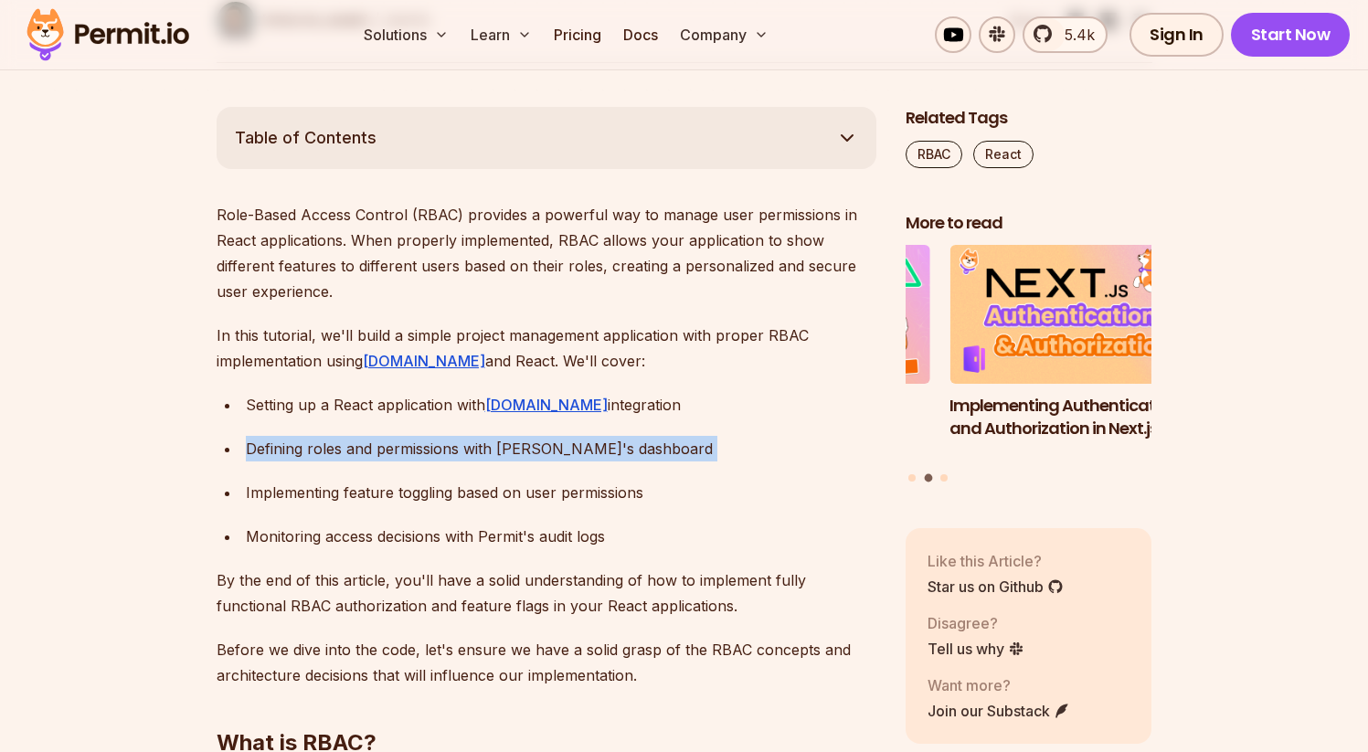
click at [384, 458] on div "Defining roles and permissions with [PERSON_NAME]'s dashboard" at bounding box center [561, 449] width 630 height 26
click at [422, 454] on div "Defining roles and permissions with [PERSON_NAME]'s dashboard" at bounding box center [561, 449] width 630 height 26
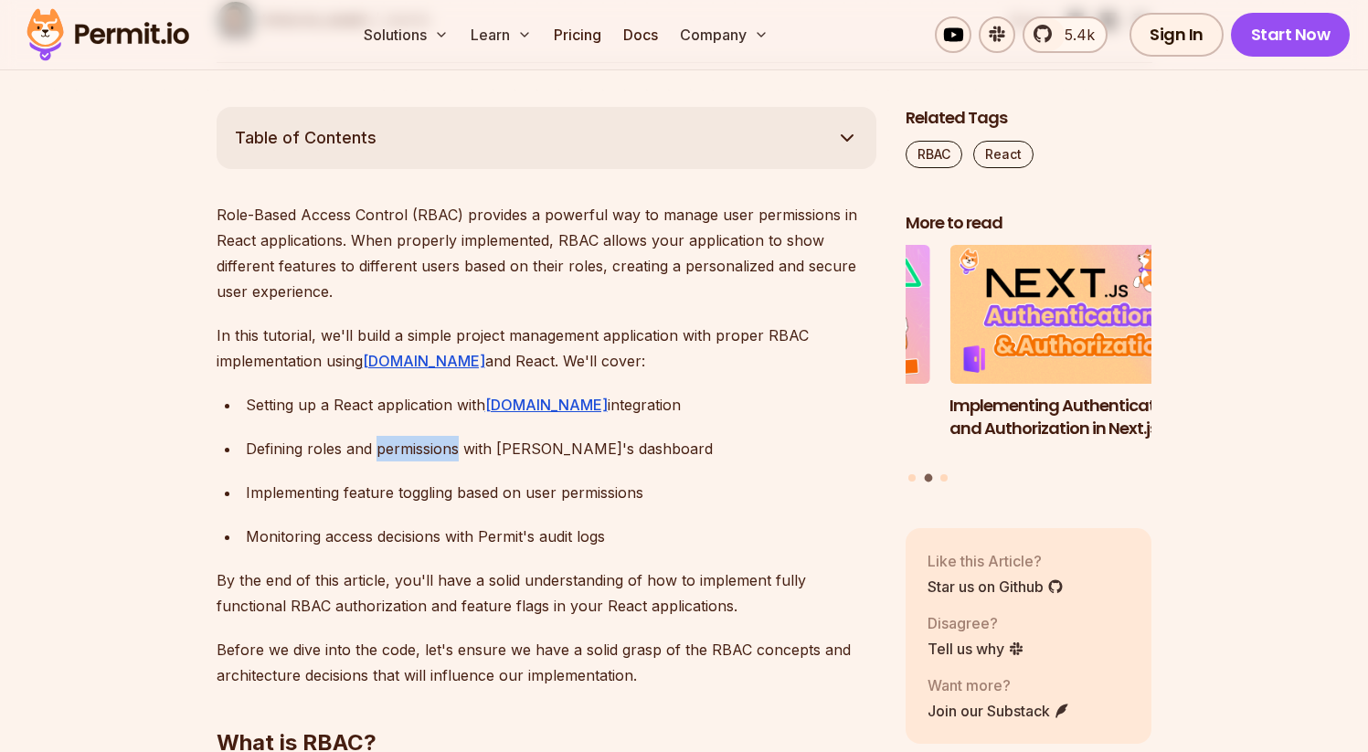
click at [422, 454] on div "Defining roles and permissions with [PERSON_NAME]'s dashboard" at bounding box center [561, 449] width 630 height 26
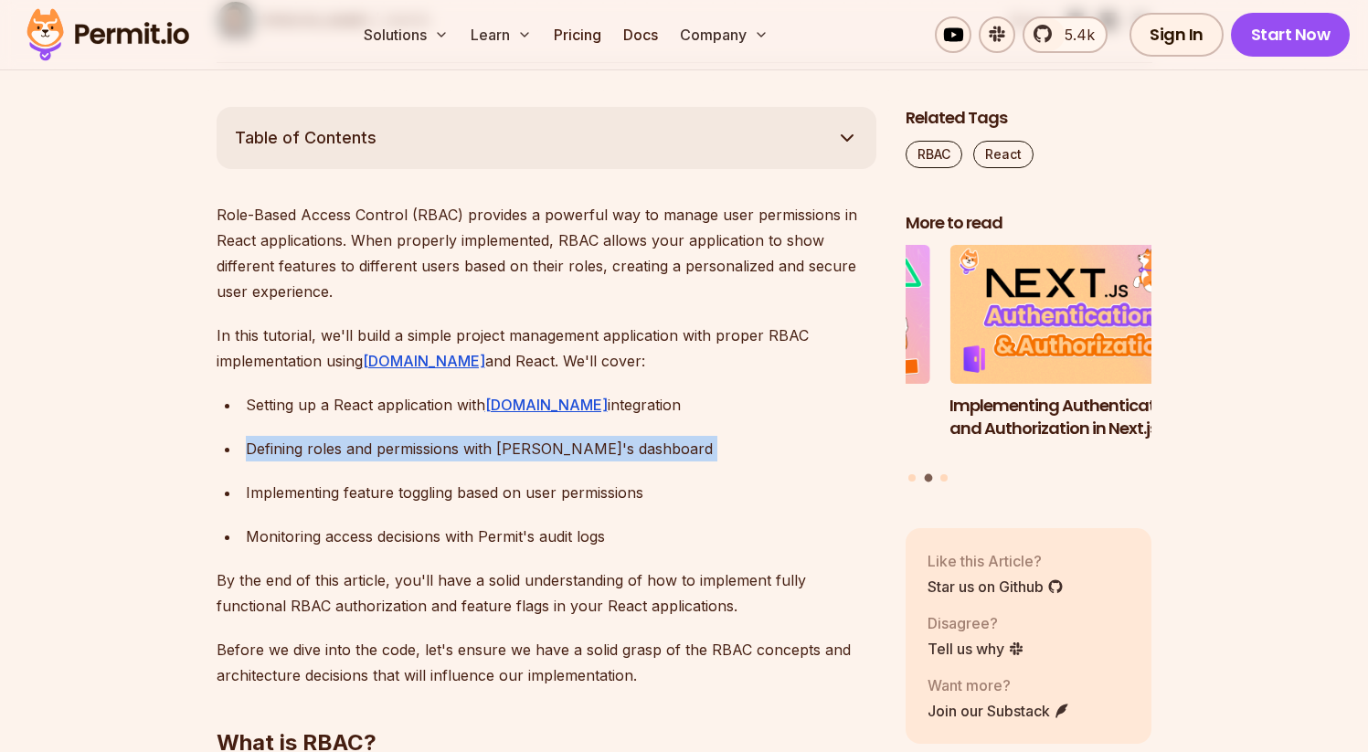
click at [422, 454] on div "Defining roles and permissions with [PERSON_NAME]'s dashboard" at bounding box center [561, 449] width 630 height 26
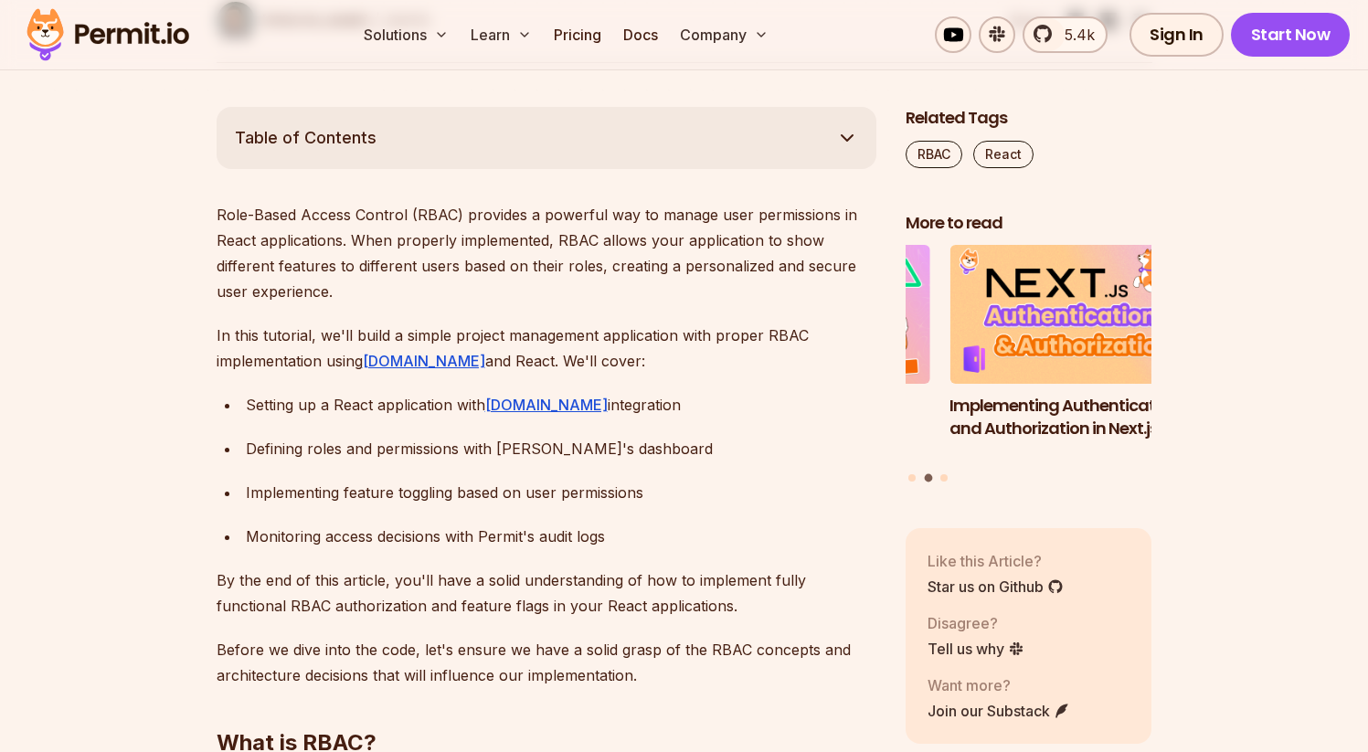
click at [417, 459] on div "Defining roles and permissions with [PERSON_NAME]'s dashboard" at bounding box center [561, 449] width 630 height 26
click at [344, 472] on ul "Setting up a React application with [DOMAIN_NAME] integration Defining roles an…" at bounding box center [547, 470] width 660 height 157
click at [344, 499] on div "Implementing feature toggling based on user permissions" at bounding box center [561, 493] width 630 height 26
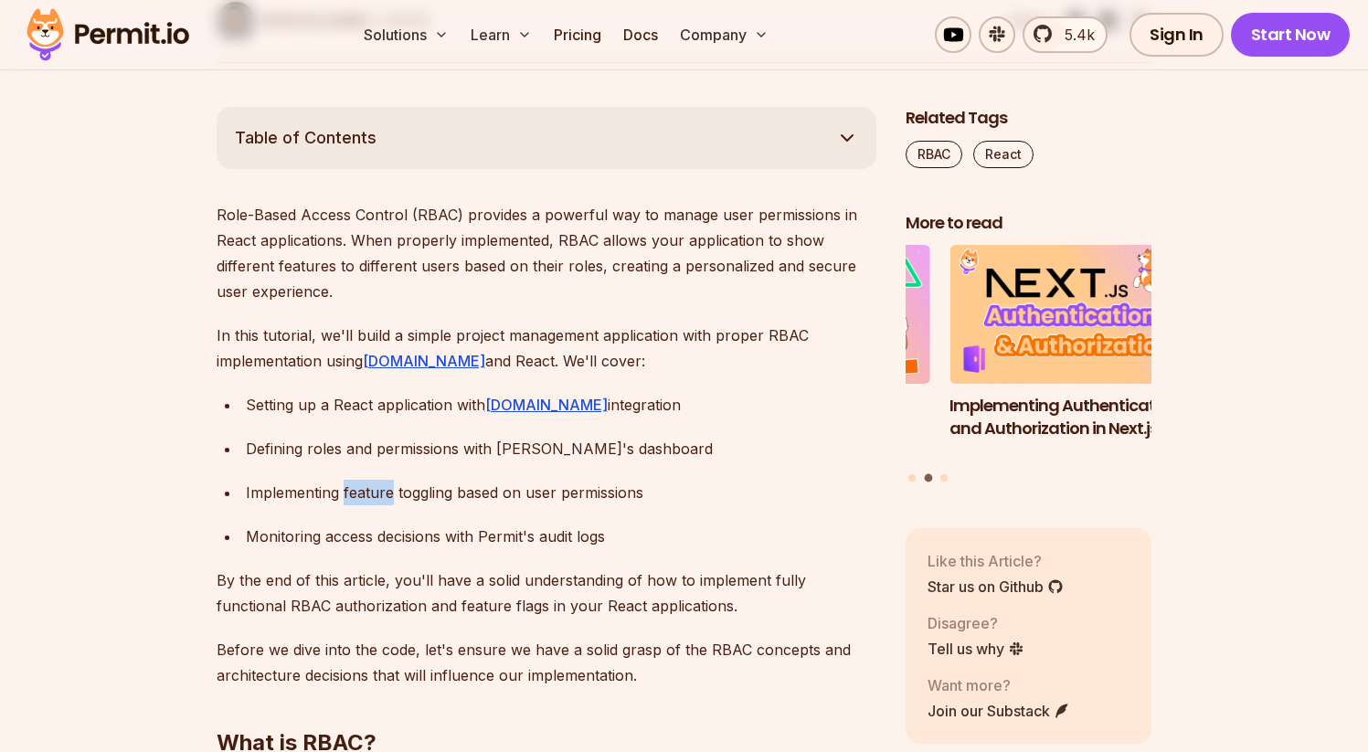
click at [386, 502] on div "Implementing feature toggling based on user permissions" at bounding box center [561, 493] width 630 height 26
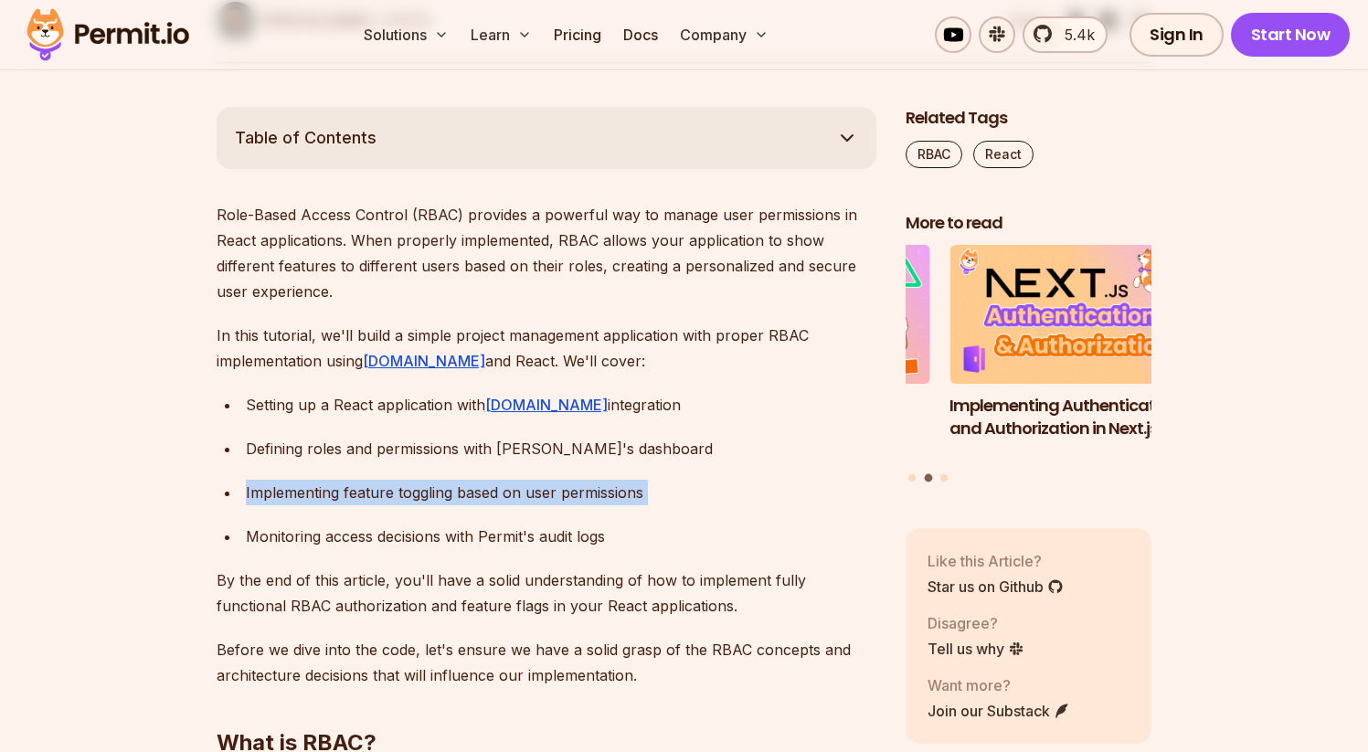
click at [386, 502] on div "Implementing feature toggling based on user permissions" at bounding box center [561, 493] width 630 height 26
click at [322, 511] on ul "Setting up a React application with [DOMAIN_NAME] integration Defining roles an…" at bounding box center [547, 470] width 660 height 157
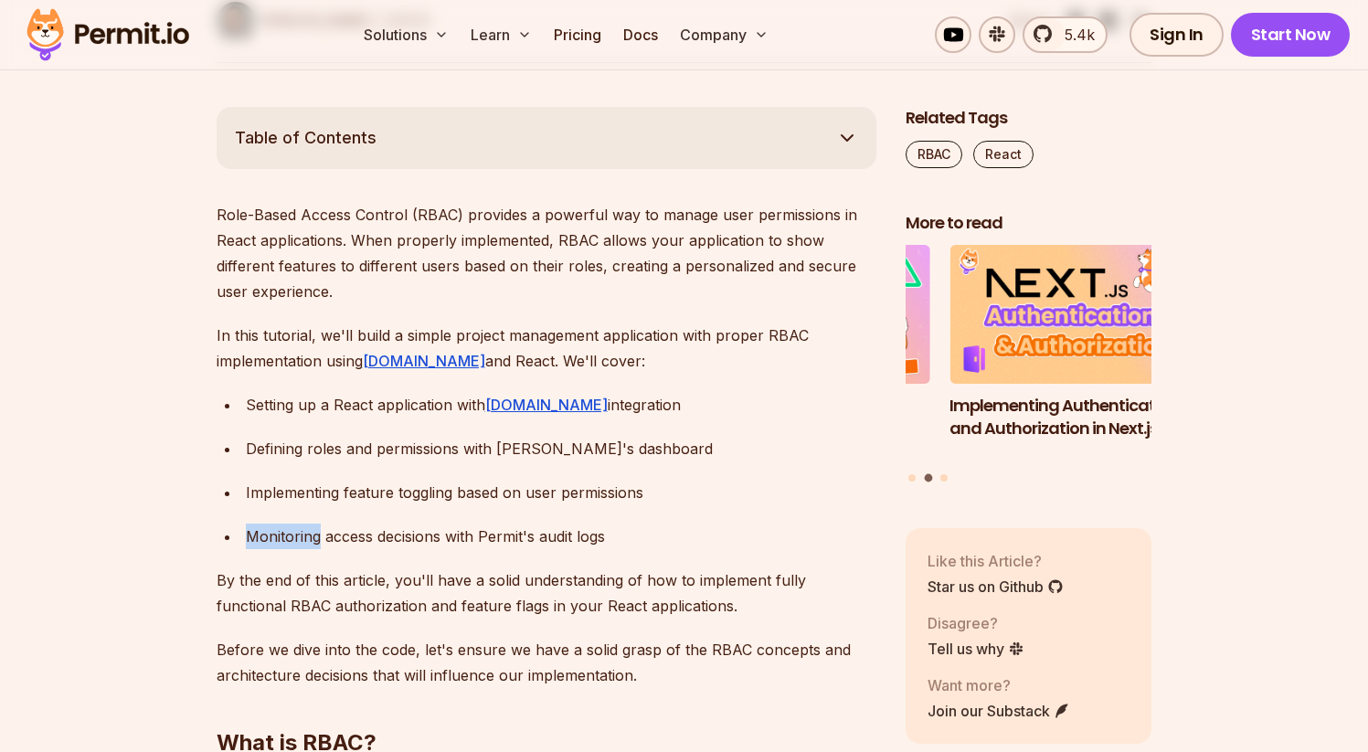
click at [322, 511] on ul "Setting up a React application with [DOMAIN_NAME] integration Defining roles an…" at bounding box center [547, 470] width 660 height 157
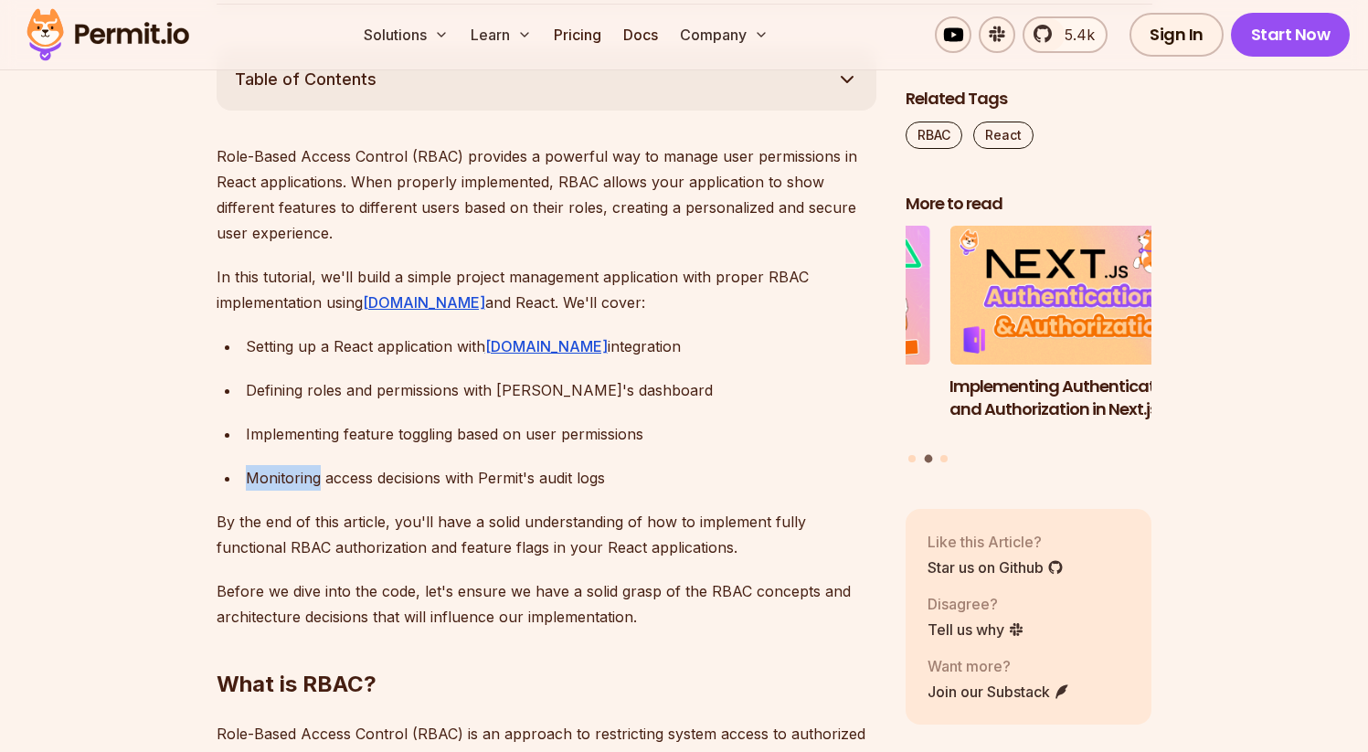
scroll to position [1058, 0]
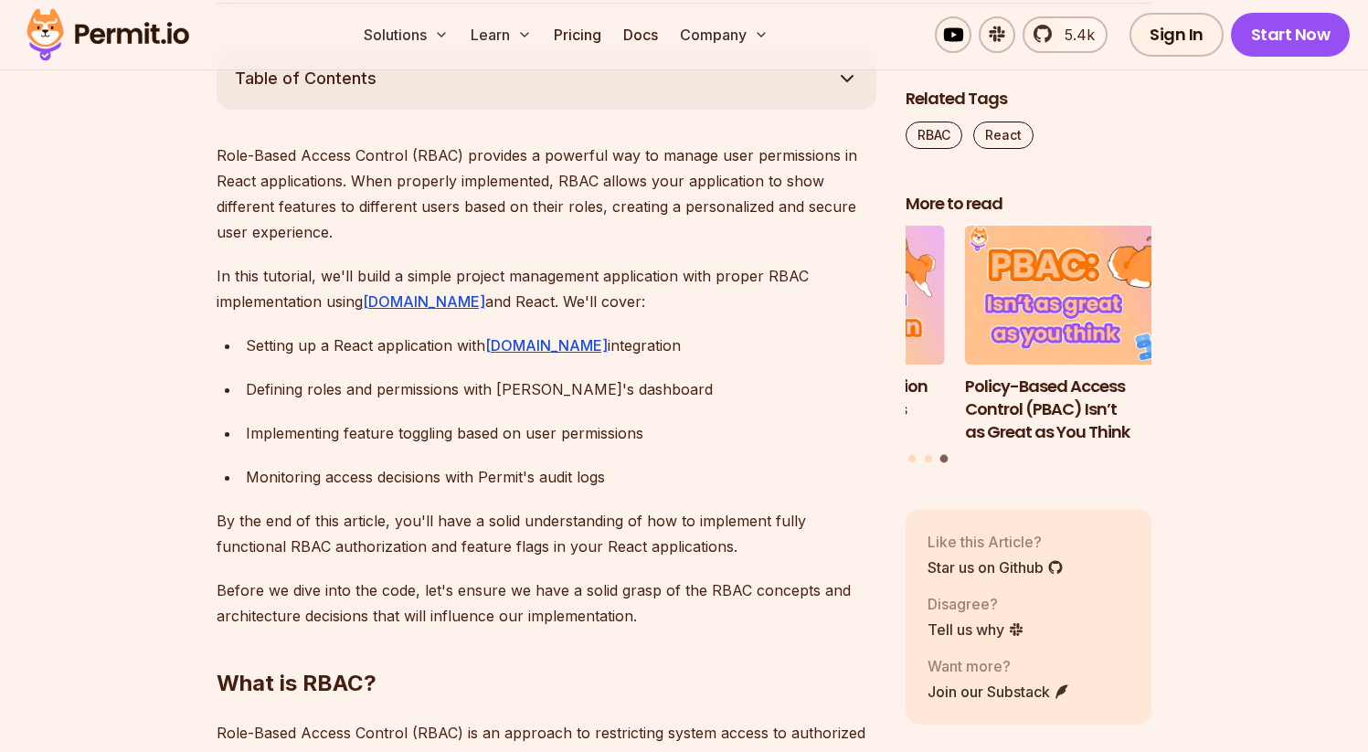
click at [290, 446] on ul "Setting up a React application with [DOMAIN_NAME] integration Defining roles an…" at bounding box center [547, 411] width 660 height 157
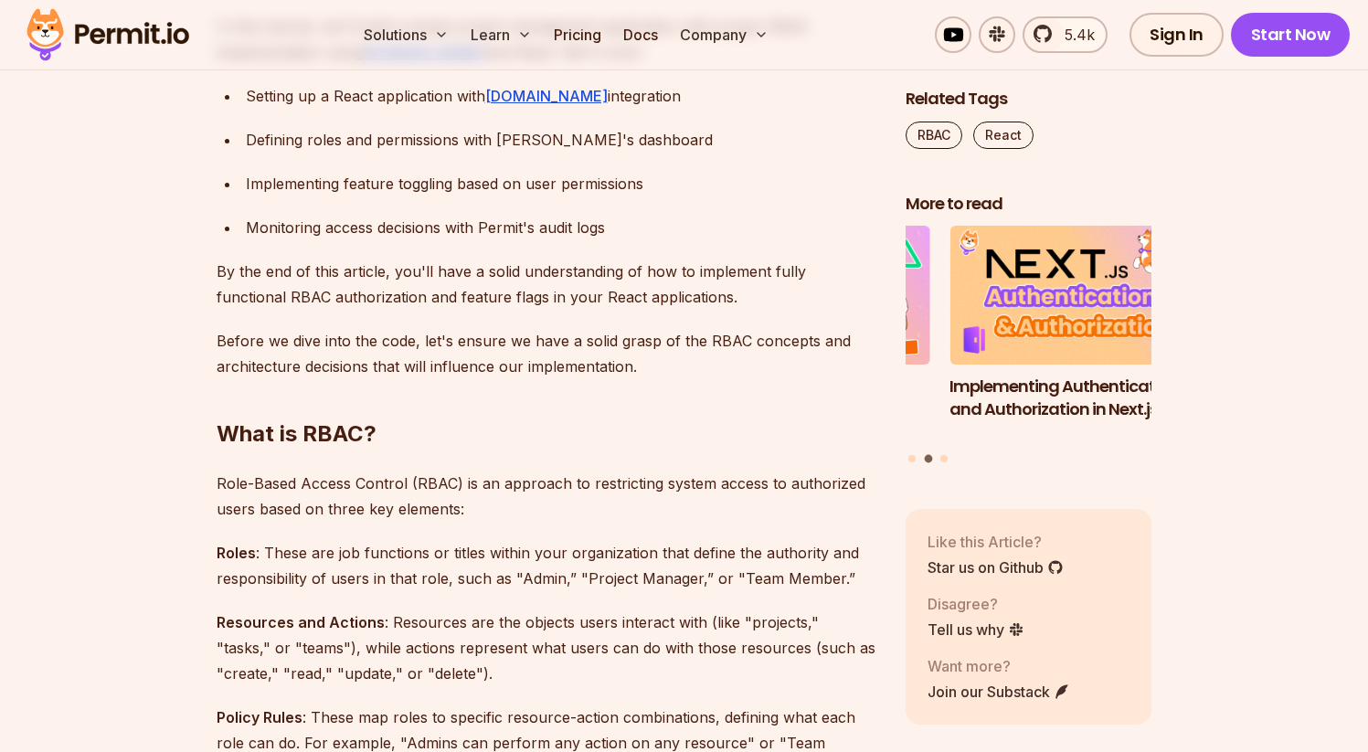
scroll to position [1318, 0]
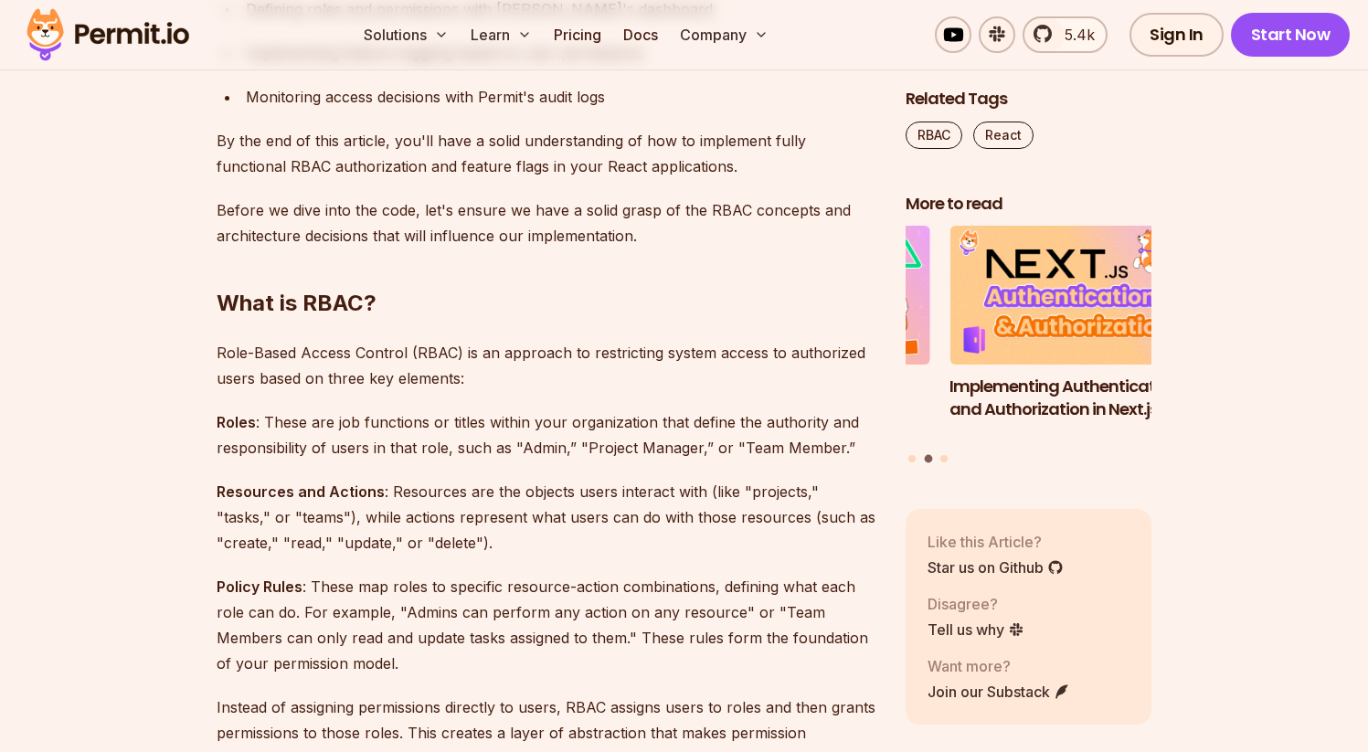
scroll to position [1450, 0]
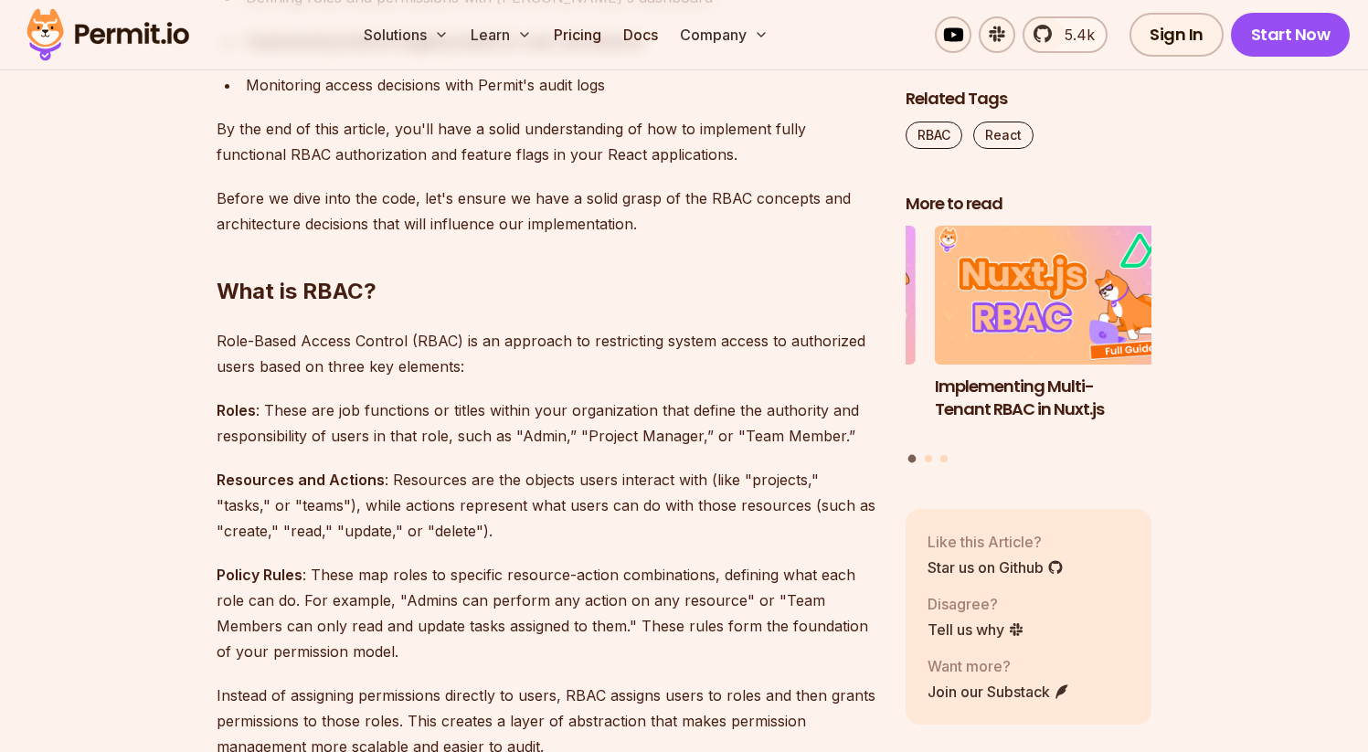
click at [513, 377] on p "Role-Based Access Control (RBAC) is an approach to restricting system access to…" at bounding box center [547, 353] width 660 height 51
